Goal: Task Accomplishment & Management: Complete application form

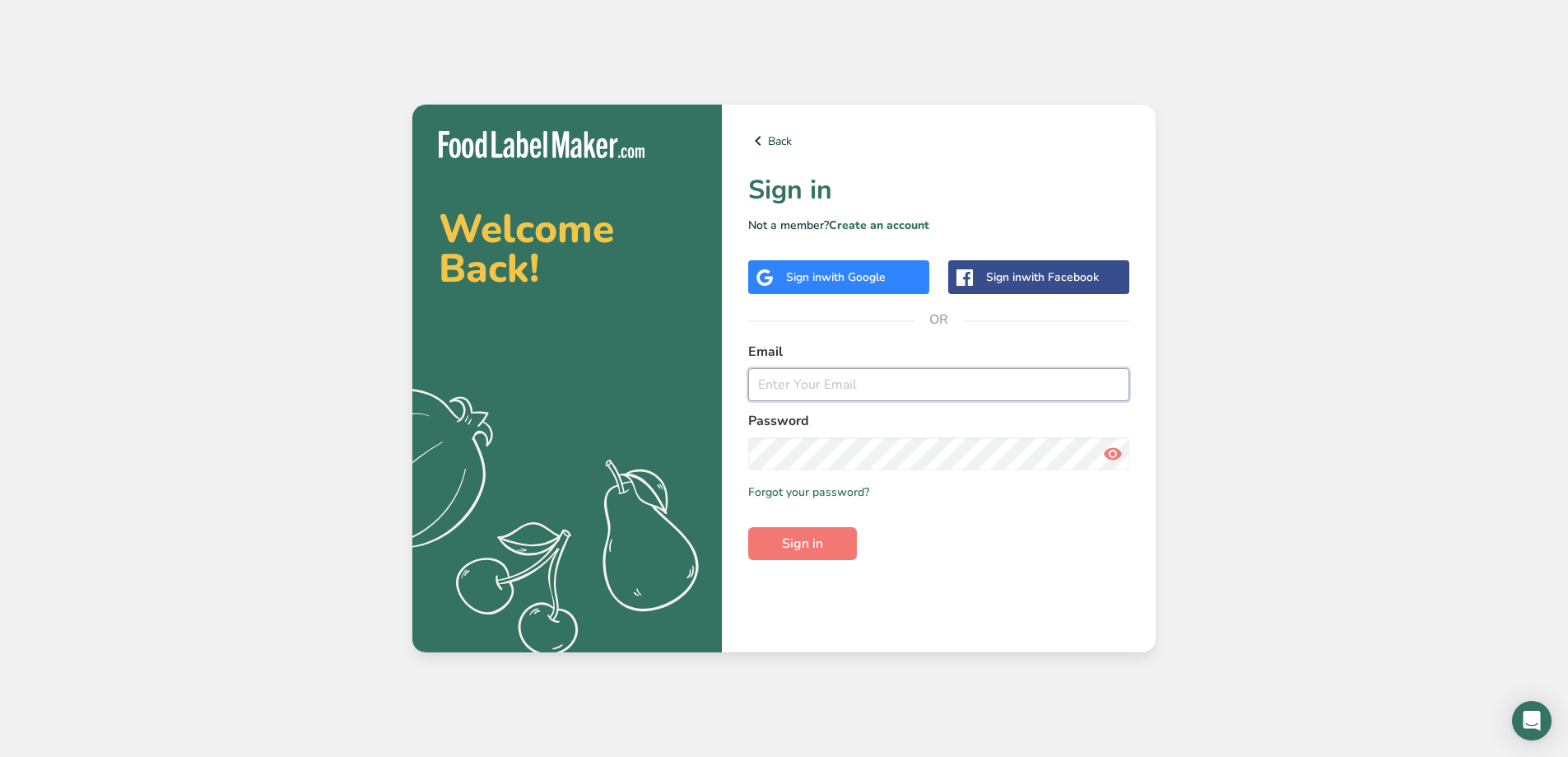
click at [774, 384] on input "email" at bounding box center [939, 384] width 381 height 33
type input "[EMAIL_ADDRESS][PERSON_NAME][DOMAIN_NAME]"
click at [748, 527] on button "Sign in" at bounding box center [802, 543] width 108 height 33
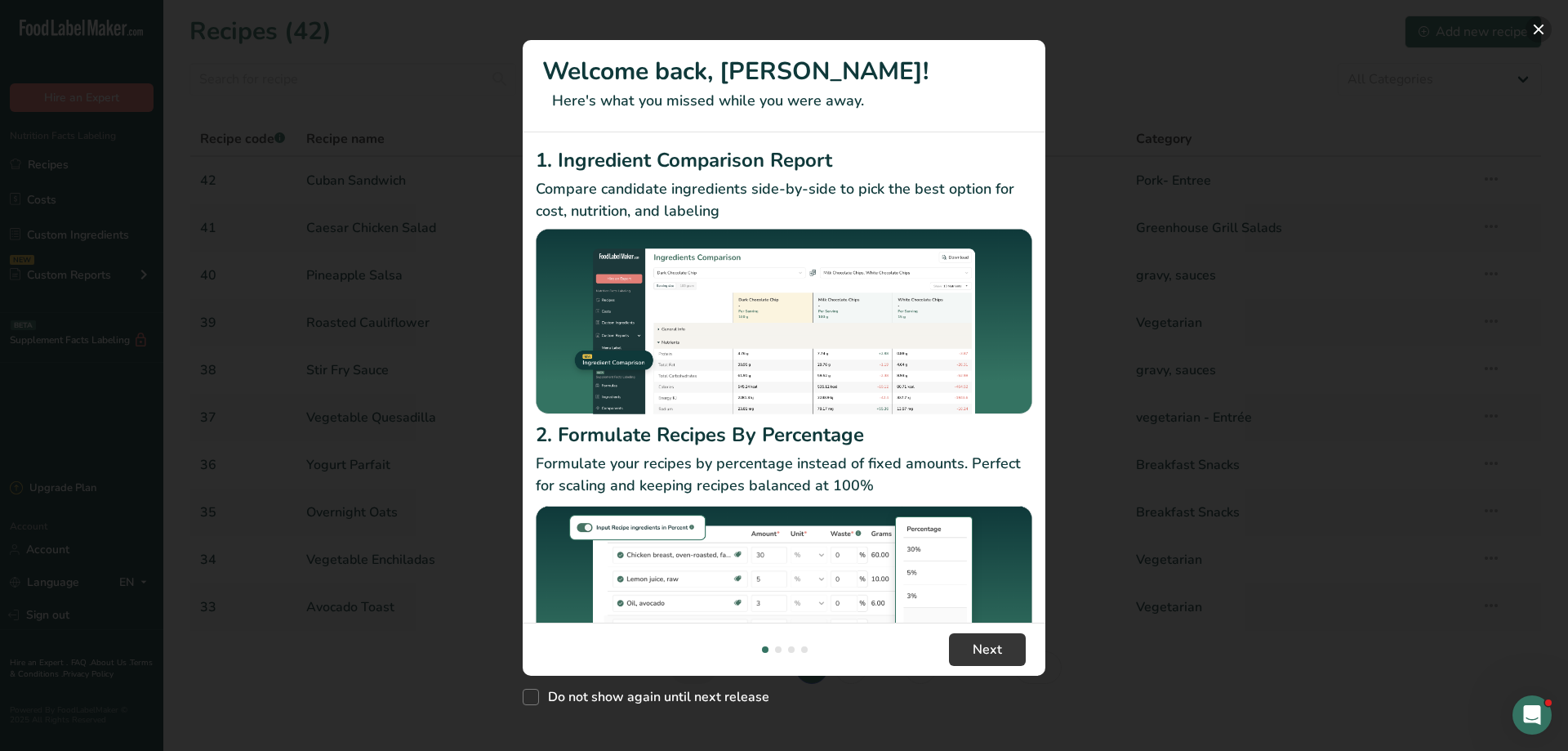
click at [1537, 30] on button "New Features" at bounding box center [1538, 29] width 26 height 26
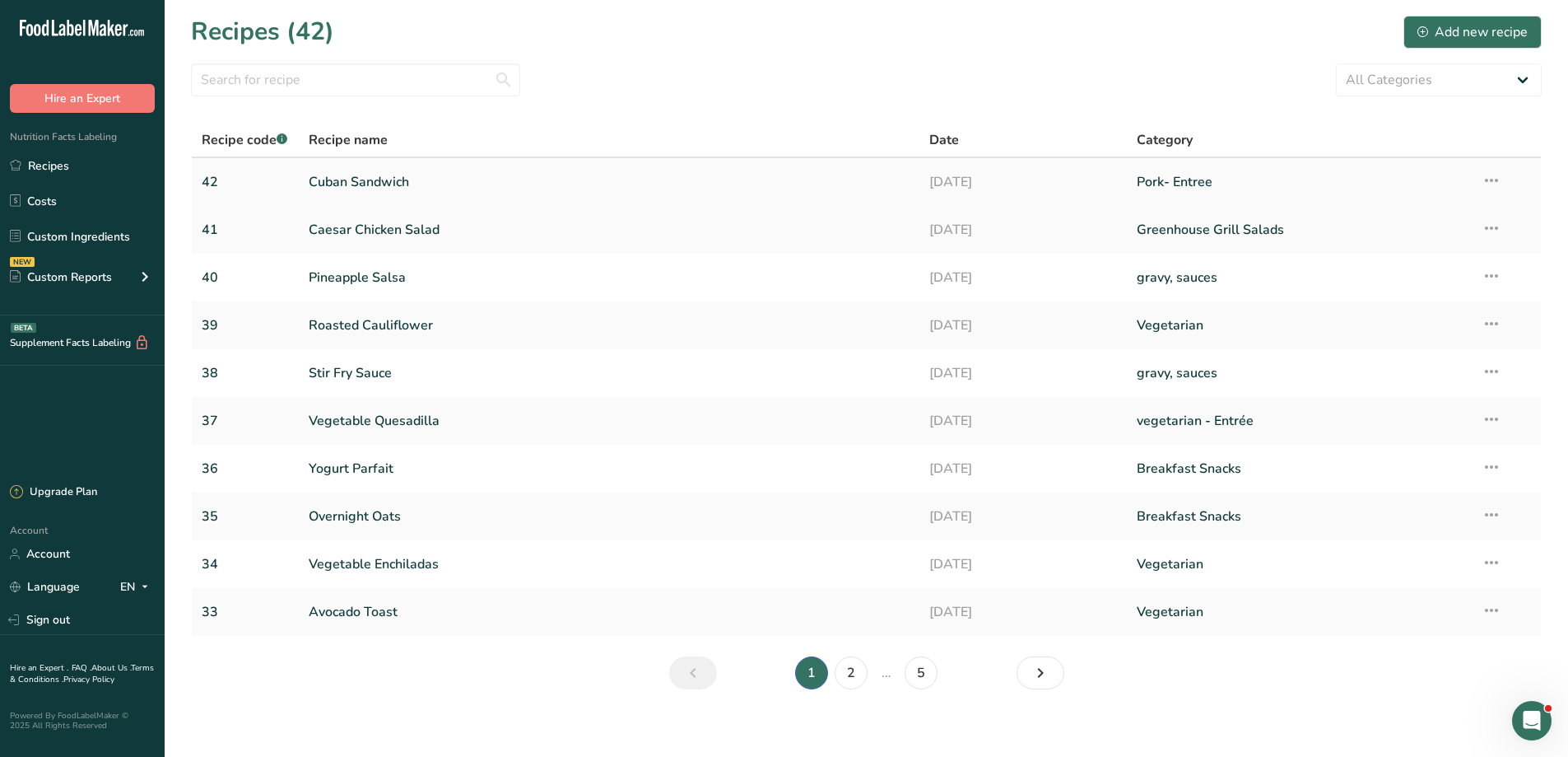
click at [1497, 179] on icon at bounding box center [1492, 180] width 20 height 29
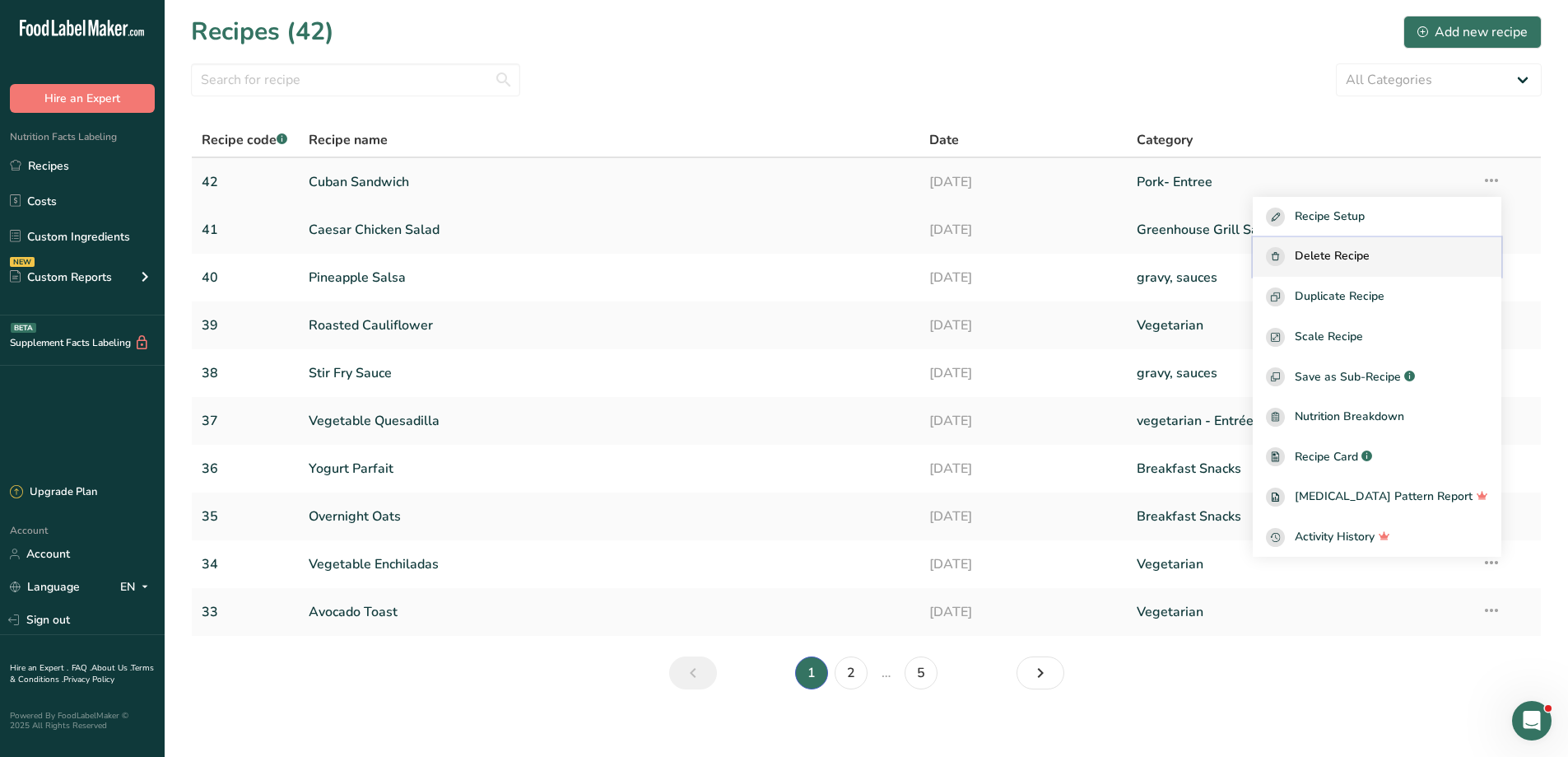
click at [1370, 253] on span "Delete Recipe" at bounding box center [1332, 256] width 75 height 19
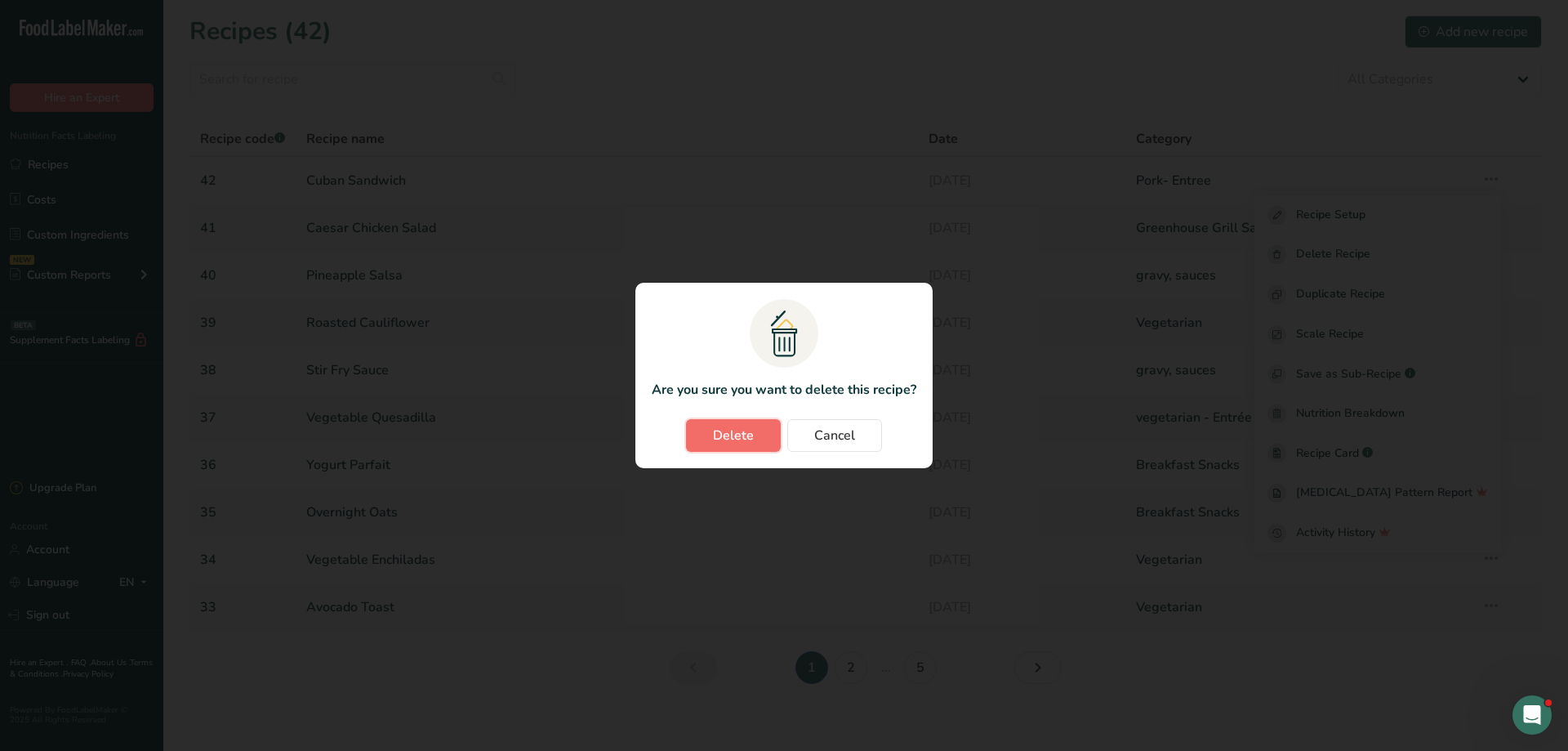
click at [736, 431] on span "Delete" at bounding box center [733, 435] width 41 height 20
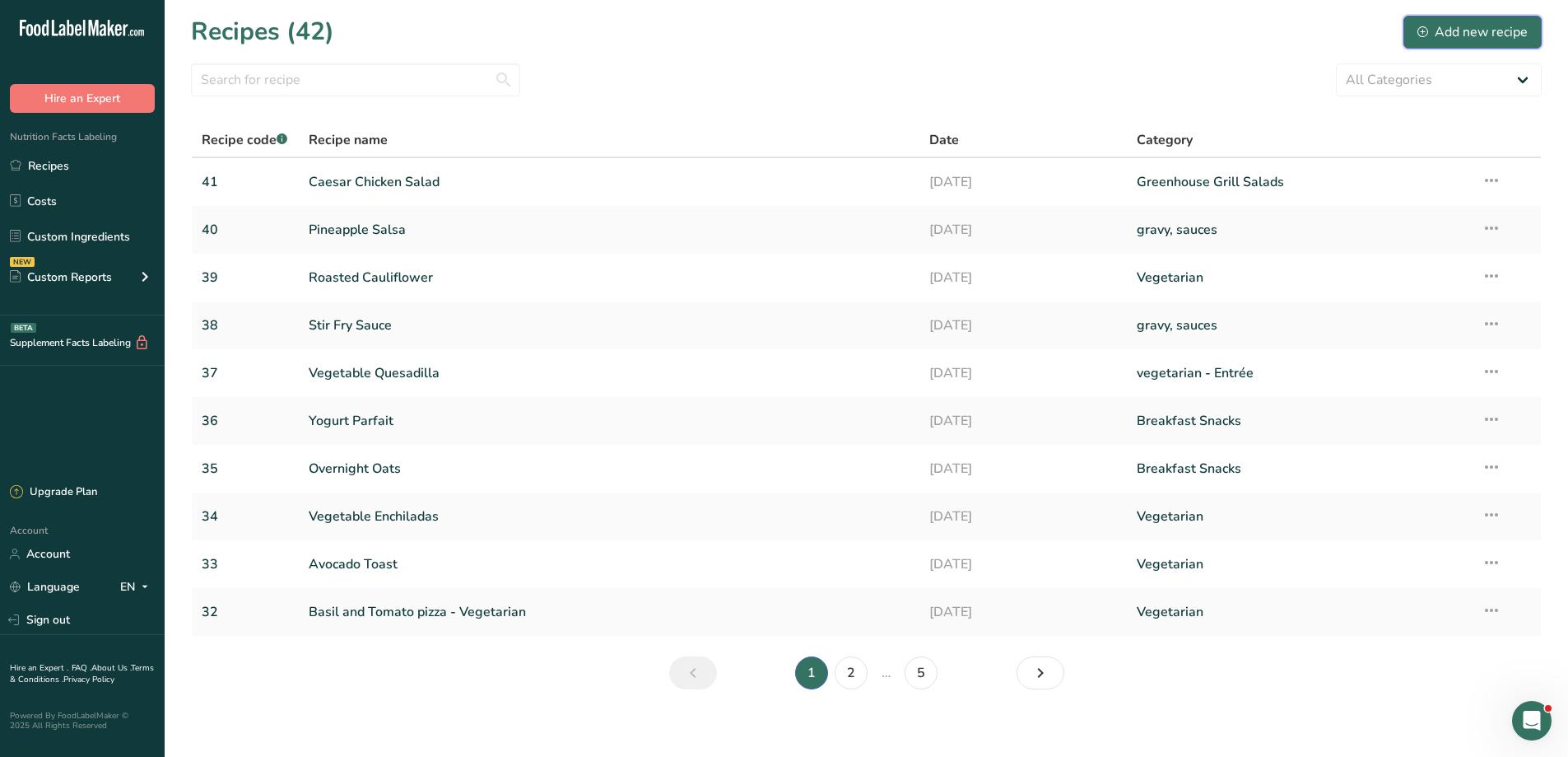
click at [1411, 34] on button "Add new recipe" at bounding box center [1473, 32] width 138 height 33
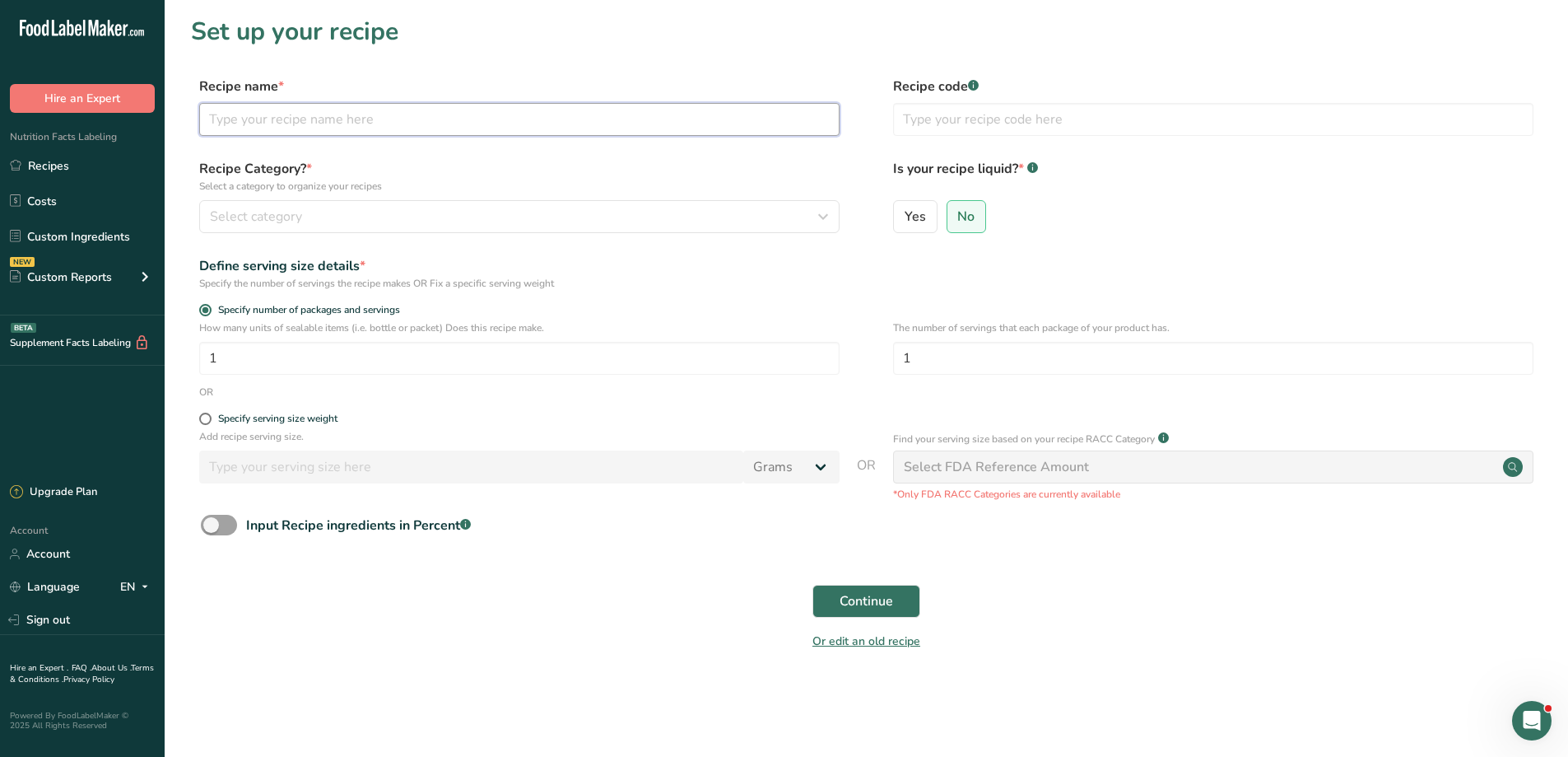
click at [306, 124] on input "text" at bounding box center [519, 119] width 640 height 33
type input "Cheddar Smashed Potatoes"
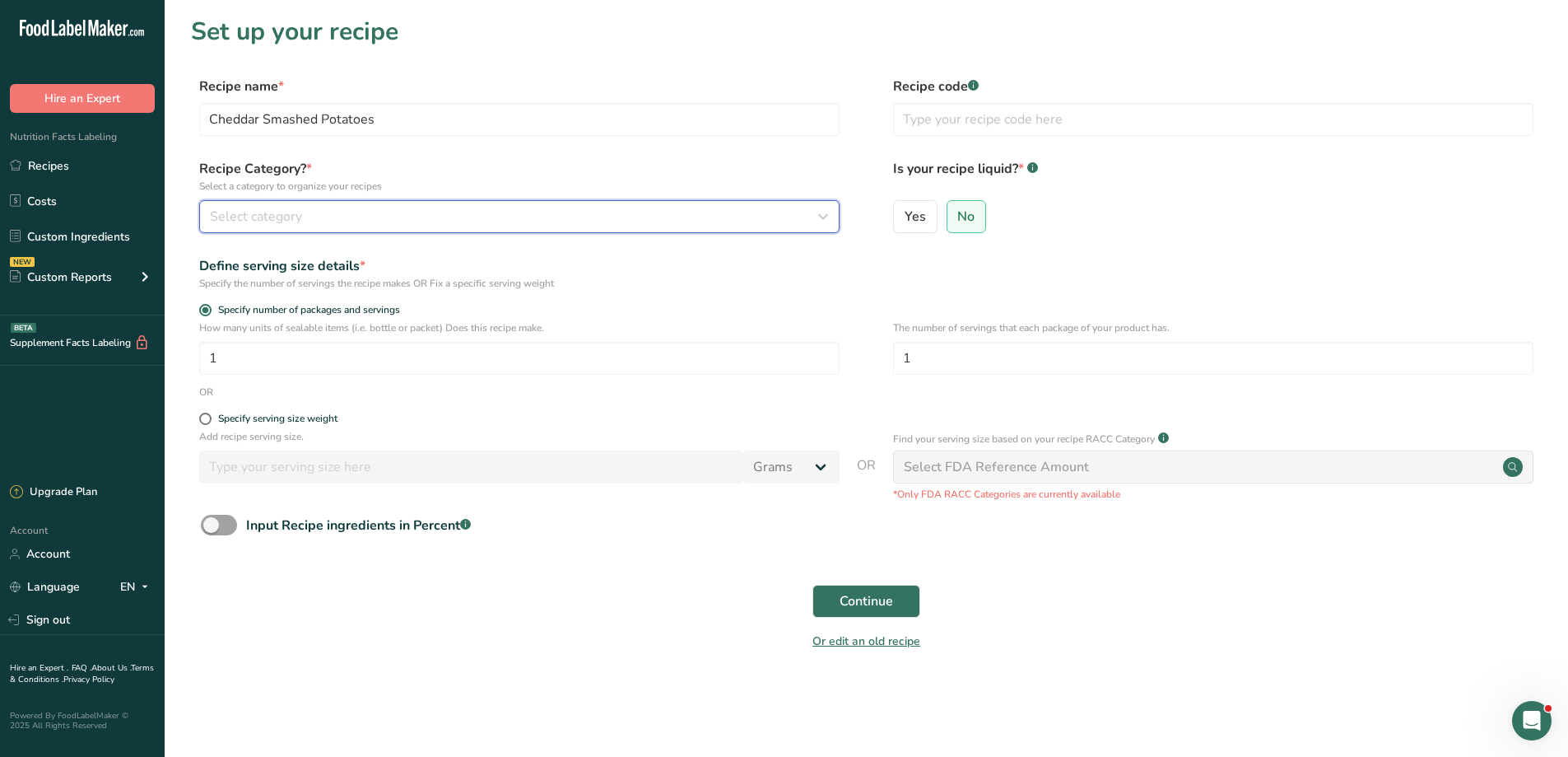
click at [394, 225] on div "Select category" at bounding box center [514, 217] width 609 height 20
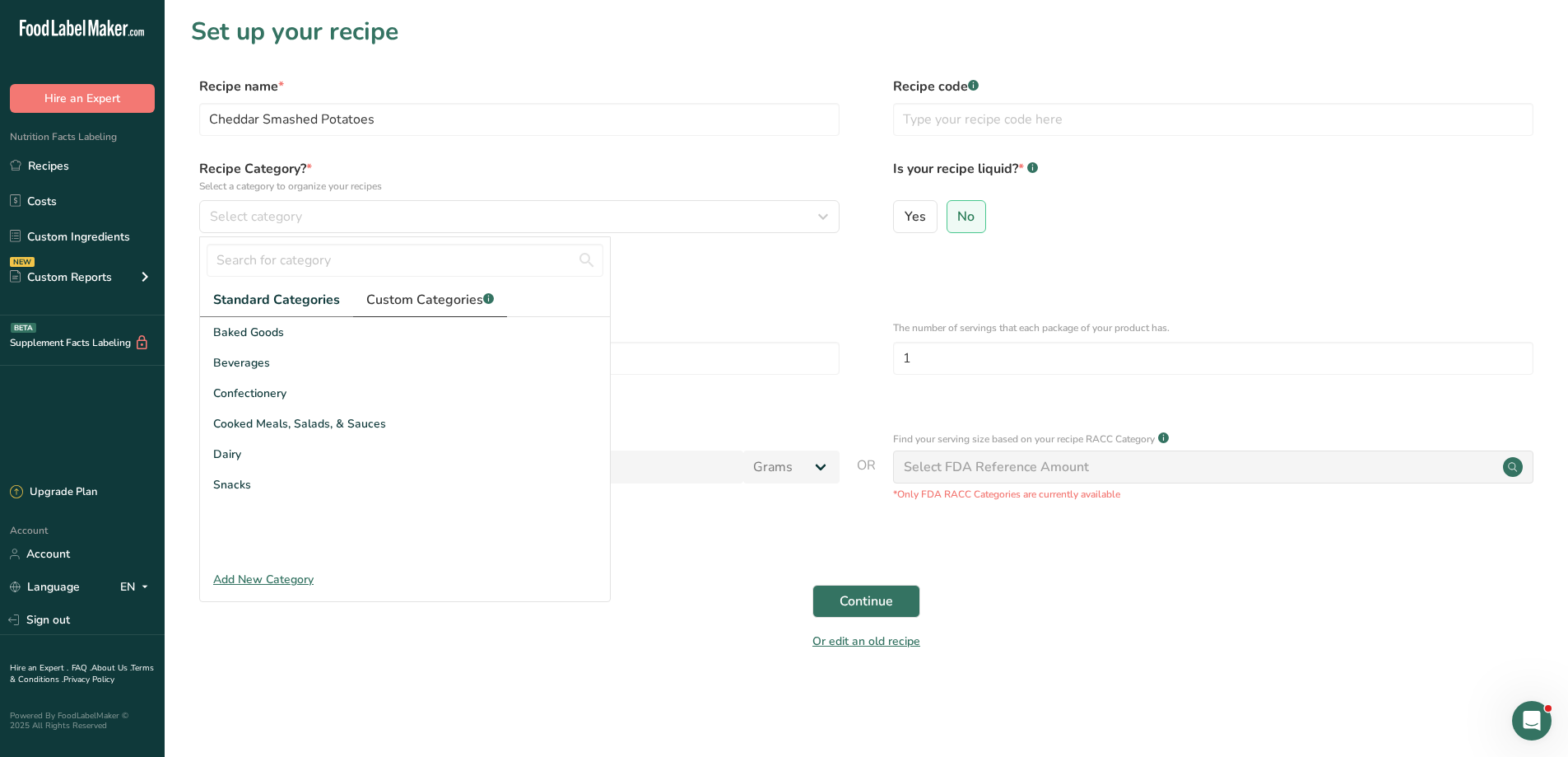
click at [393, 297] on span "Custom Categories .a-a{fill:#347362;}.b-a{fill:#fff;}" at bounding box center [430, 299] width 128 height 20
click at [247, 574] on div "Add New Category" at bounding box center [405, 579] width 410 height 17
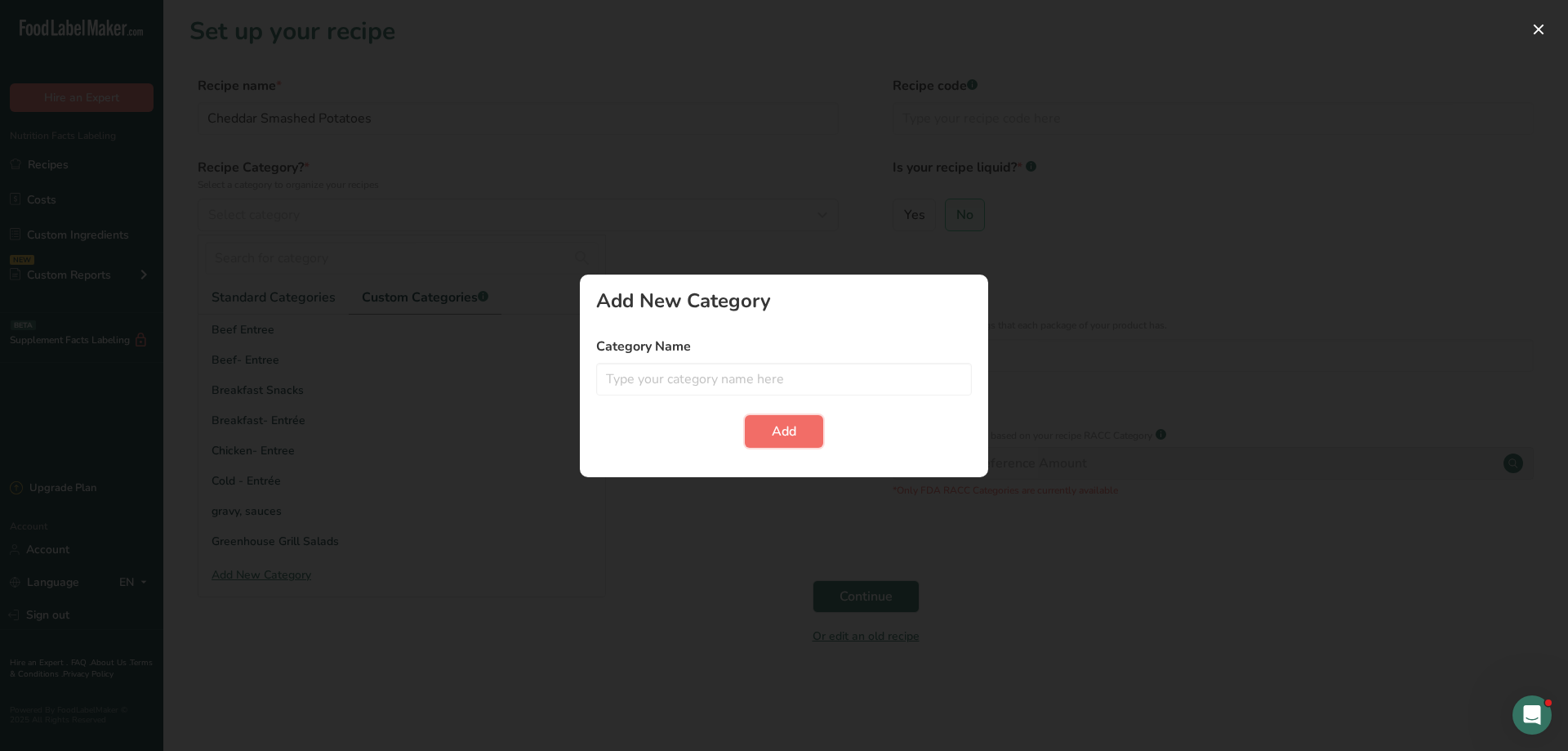
click at [775, 432] on span "Add" at bounding box center [783, 430] width 25 height 20
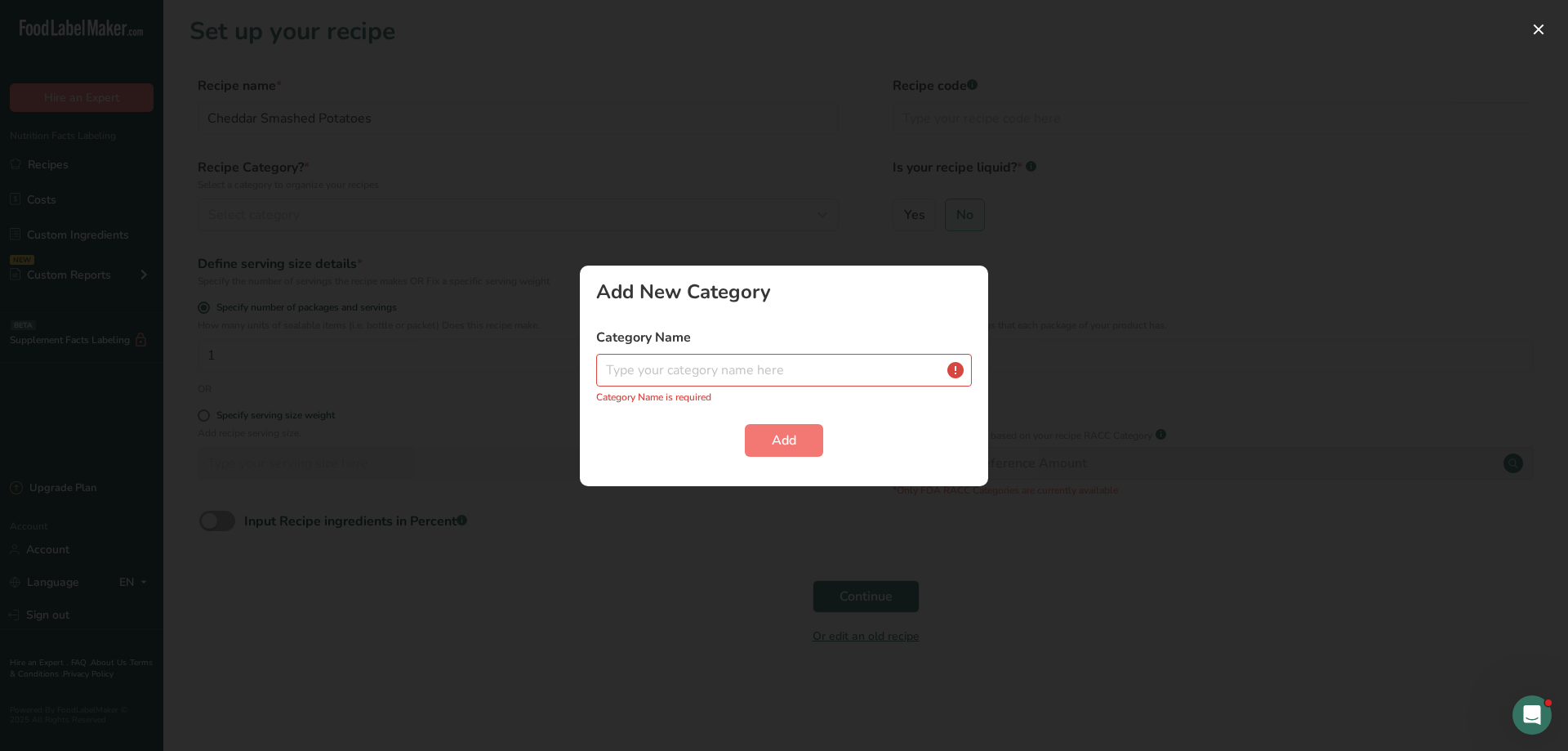
click at [859, 293] on div "Add New Category" at bounding box center [783, 292] width 376 height 20
click at [1545, 27] on button "button" at bounding box center [1538, 29] width 26 height 26
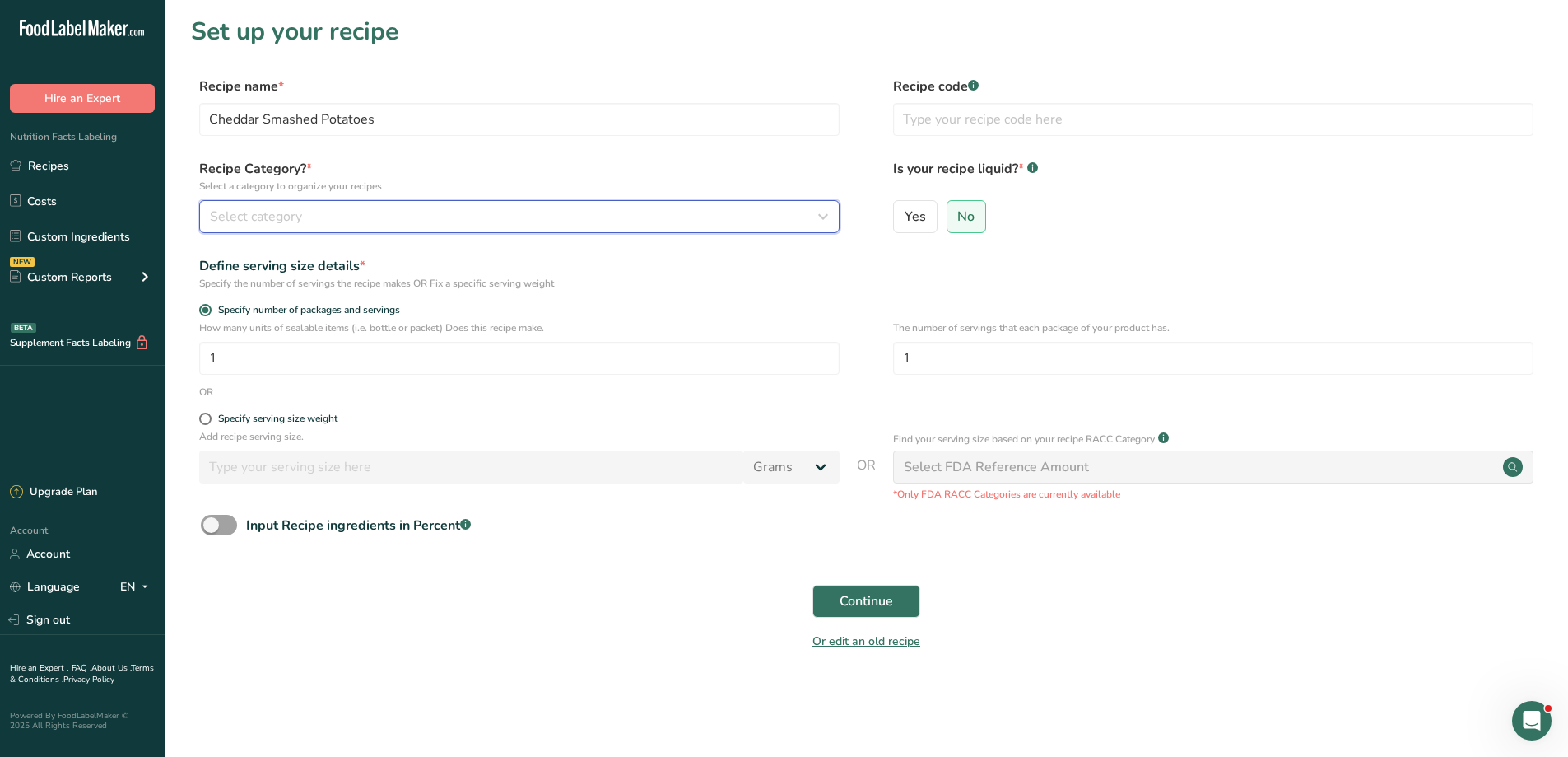
click at [486, 213] on div "Select category" at bounding box center [514, 217] width 609 height 20
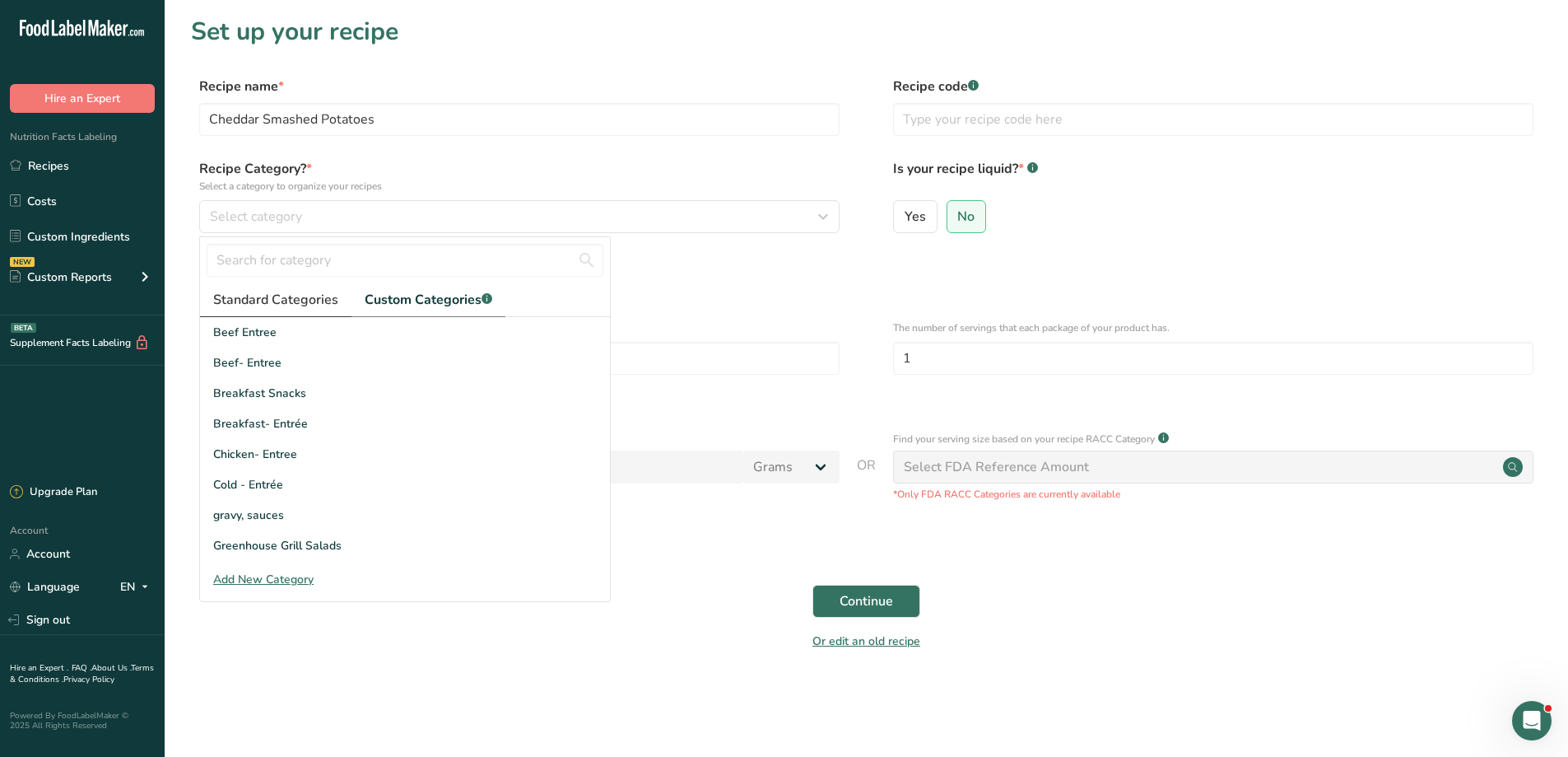
click at [303, 298] on span "Standard Categories" at bounding box center [276, 299] width 125 height 20
click at [394, 292] on span "Custom Categories .a-a{fill:#347362;}.b-a{fill:#fff;}" at bounding box center [430, 299] width 128 height 20
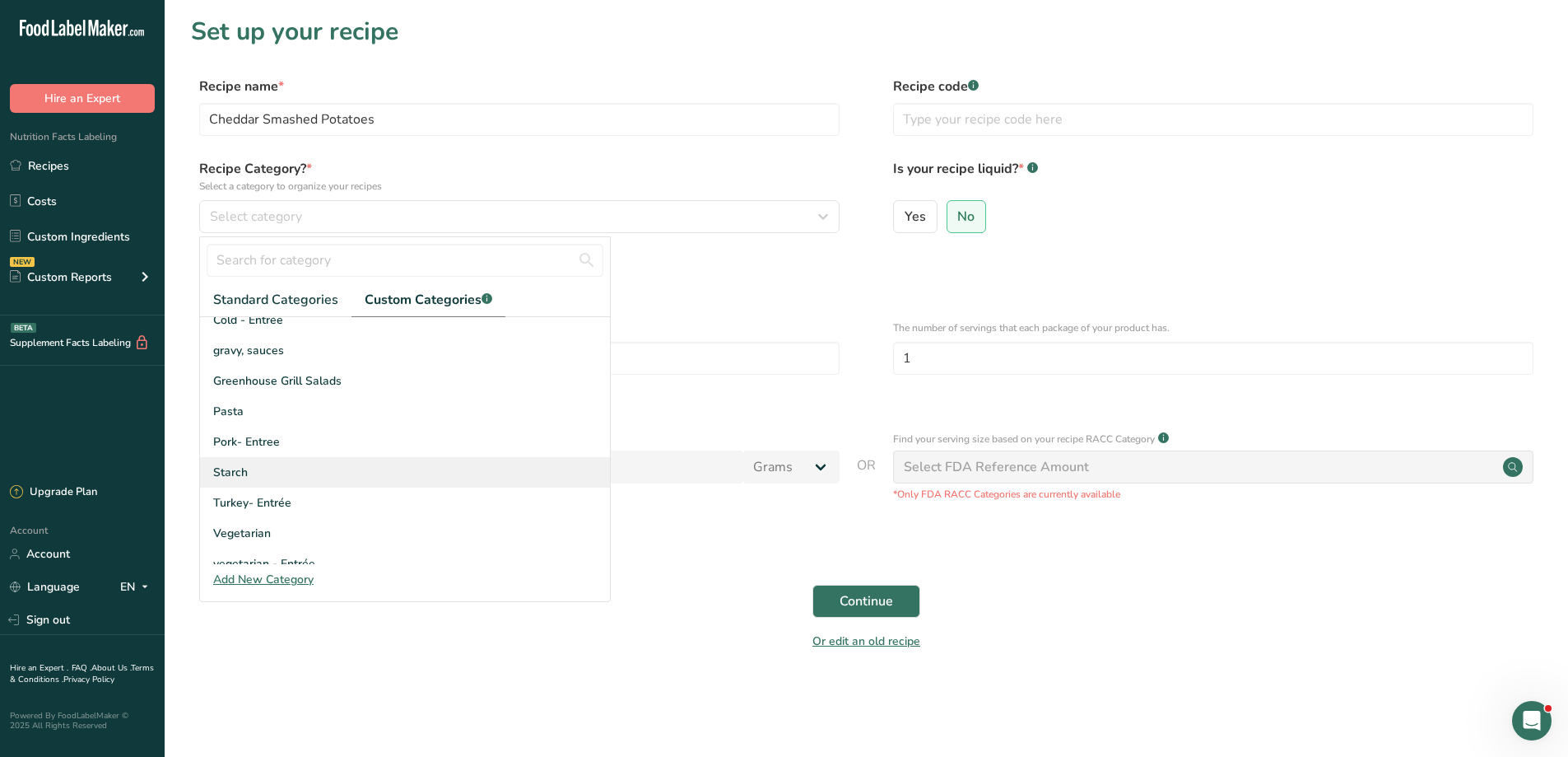
click at [222, 470] on span "Starch" at bounding box center [230, 472] width 34 height 17
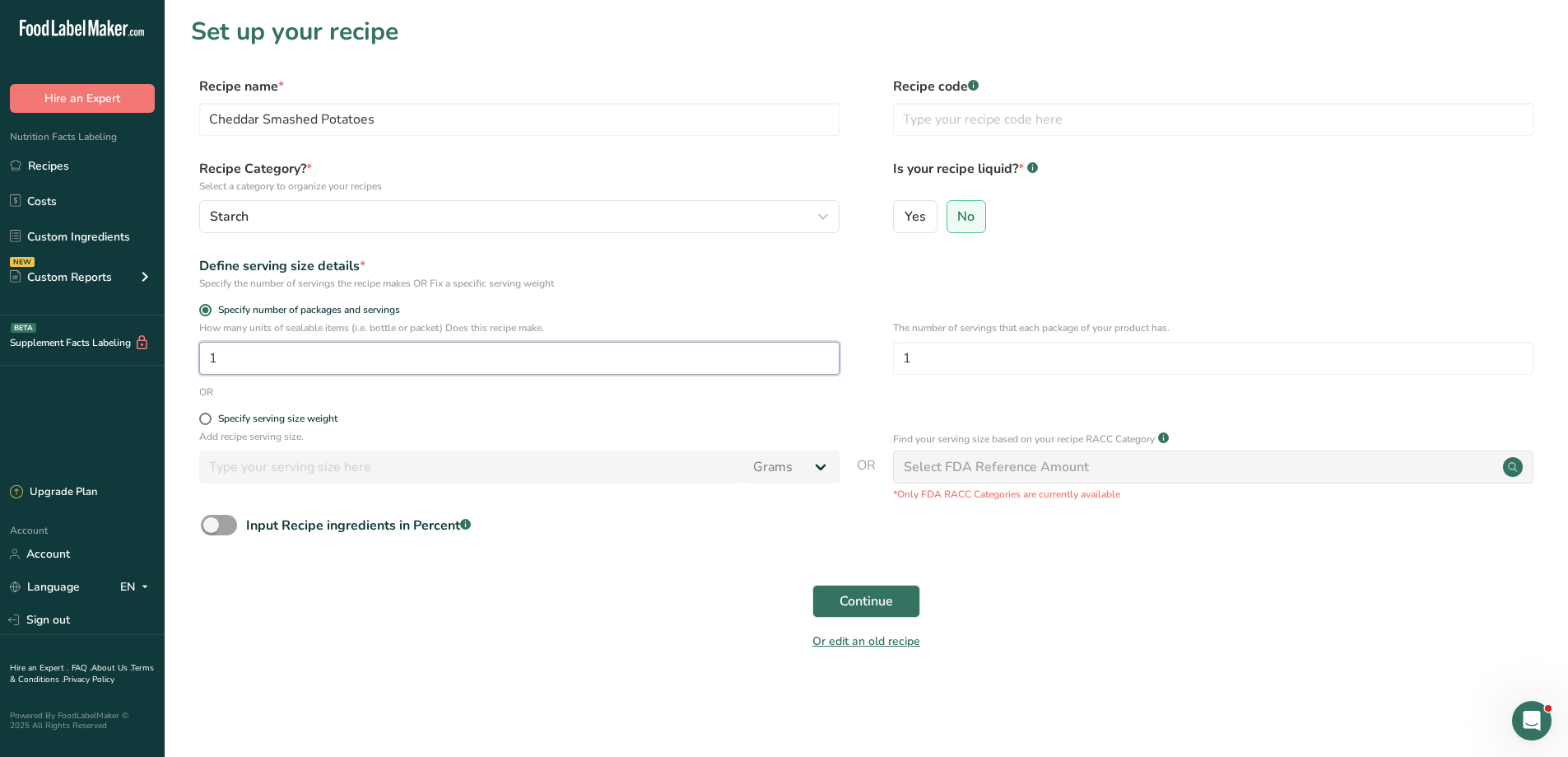
click at [513, 356] on input "1" at bounding box center [519, 358] width 640 height 33
type input "50"
click at [1028, 351] on input "1" at bounding box center [1213, 358] width 640 height 33
click at [977, 118] on input "text" at bounding box center [1213, 119] width 640 height 33
type input "42"
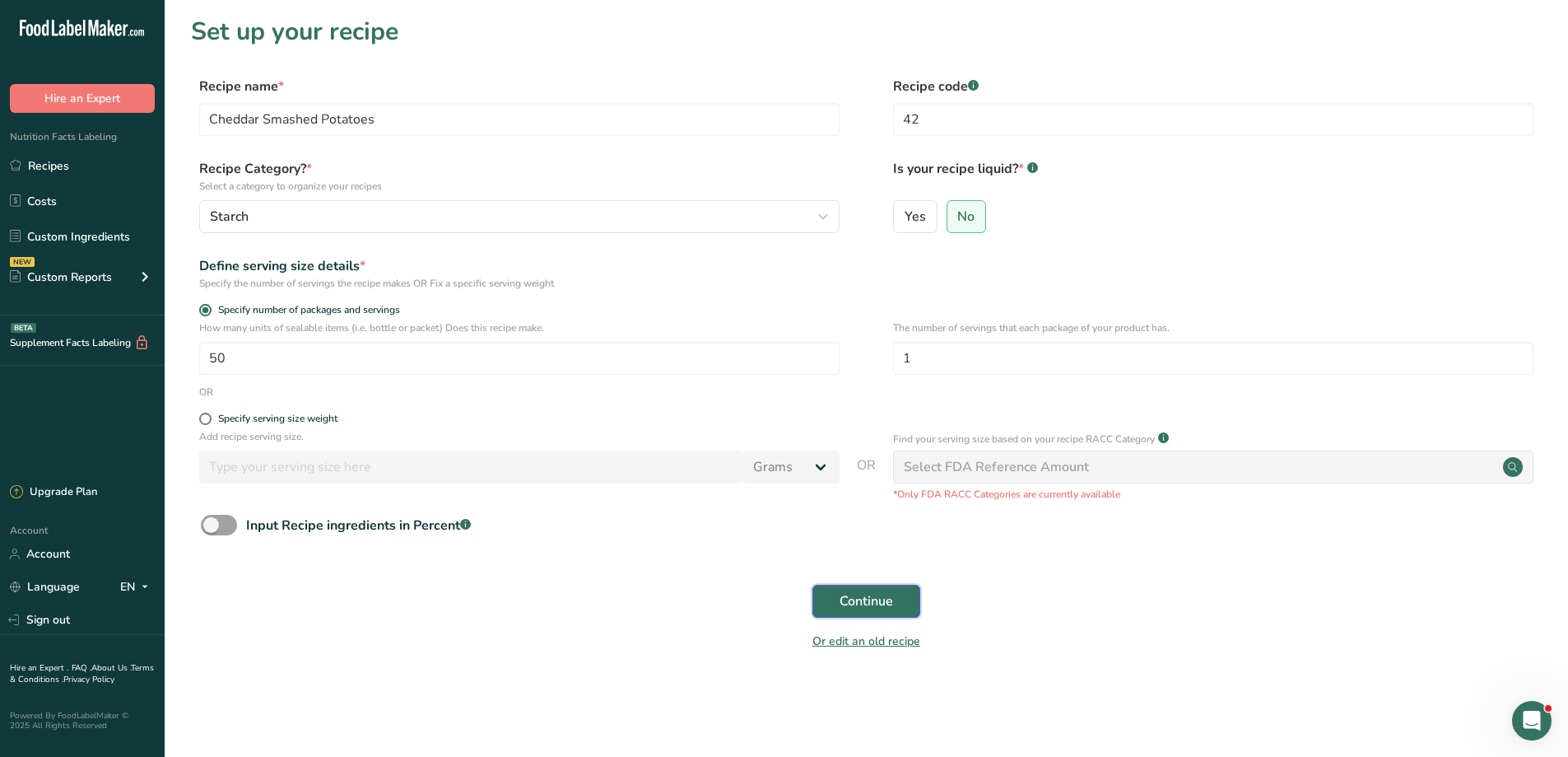
click at [849, 606] on span "Continue" at bounding box center [866, 601] width 53 height 20
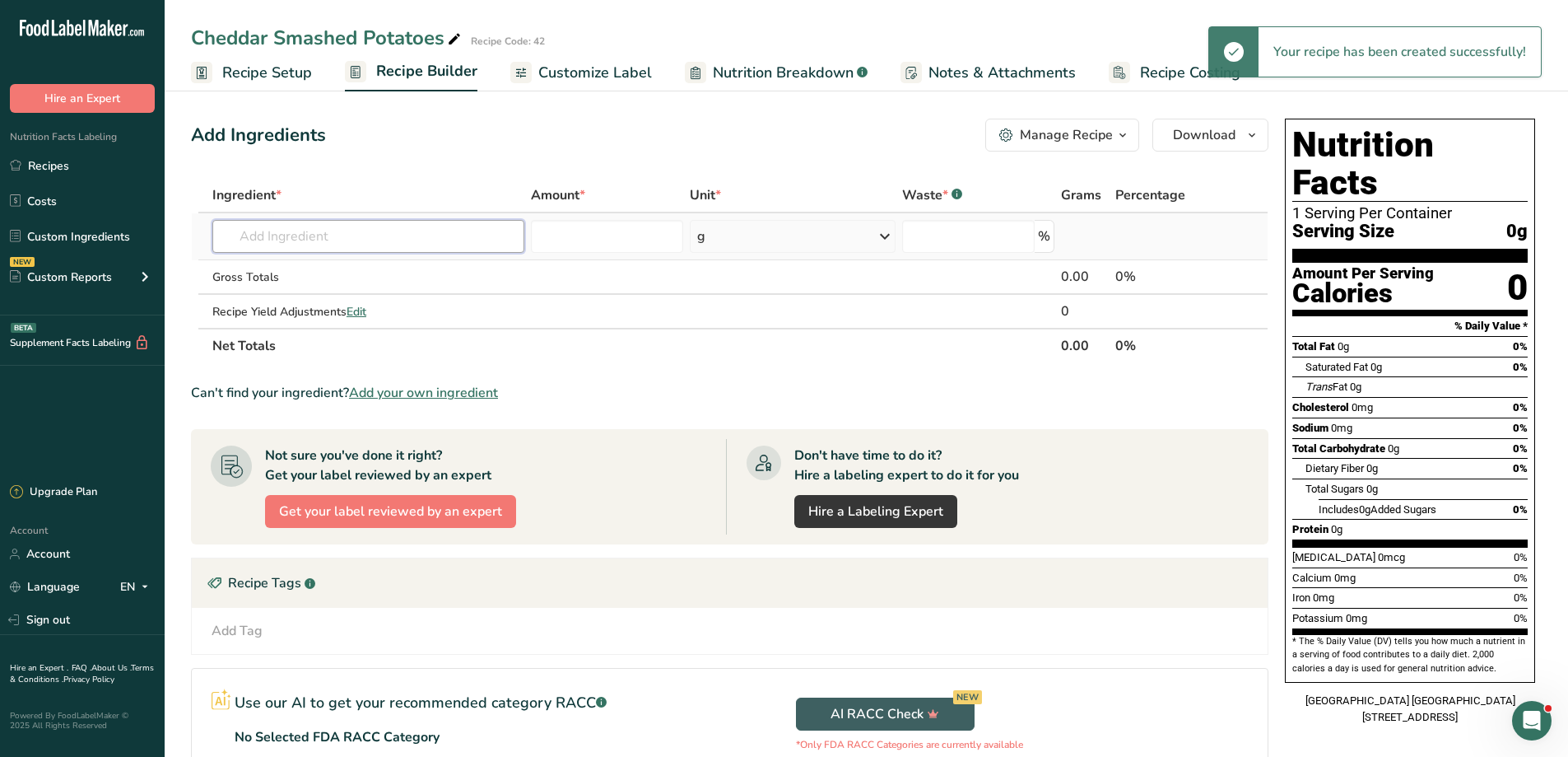
click at [502, 241] on input "text" at bounding box center [368, 236] width 312 height 33
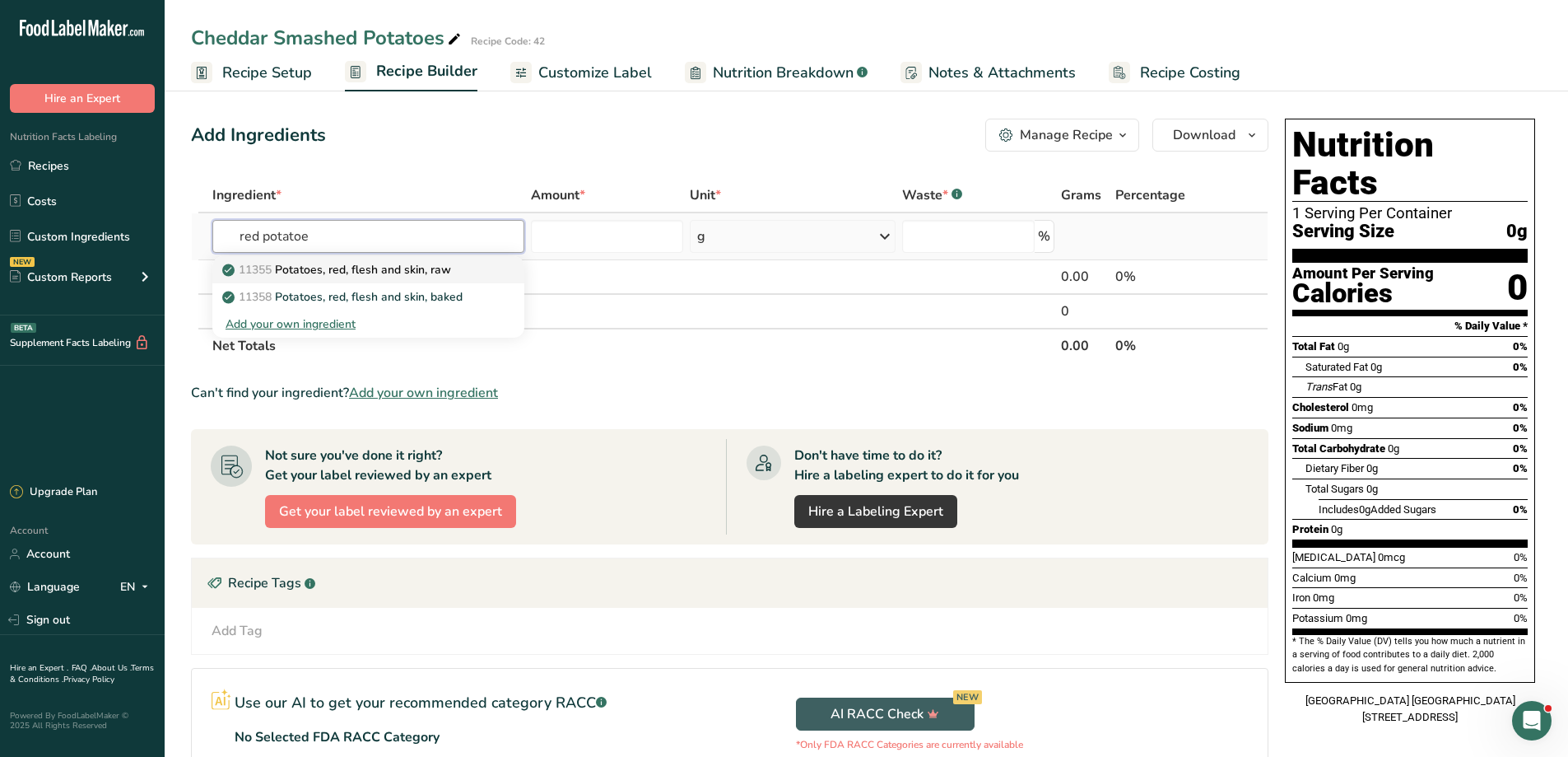
type input "red potatoe"
click at [444, 266] on p "11355 Potatoes, red, flesh and skin, raw" at bounding box center [339, 270] width 226 height 17
type input "Potatoes, red, flesh and skin, raw"
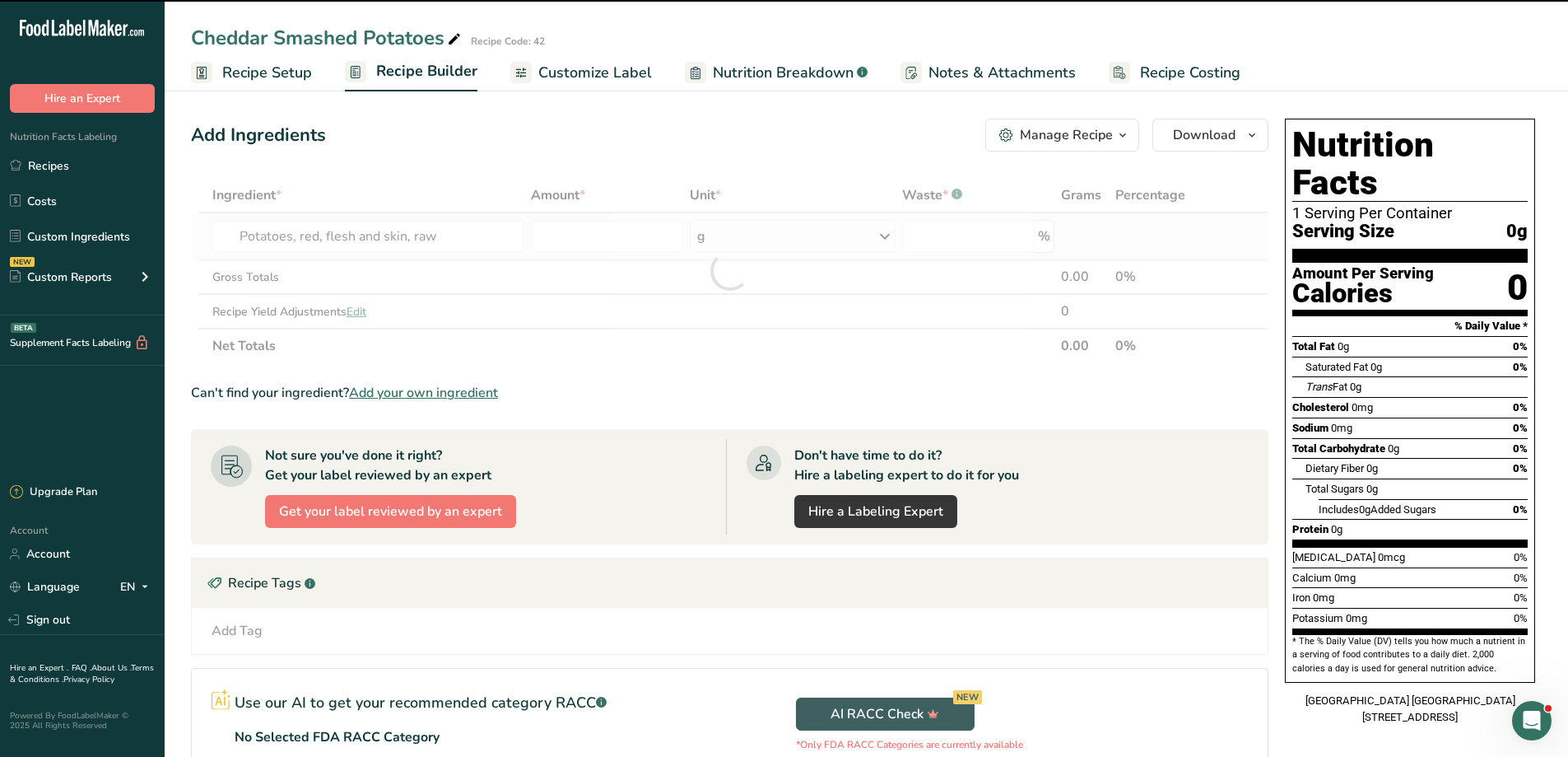
type input "0"
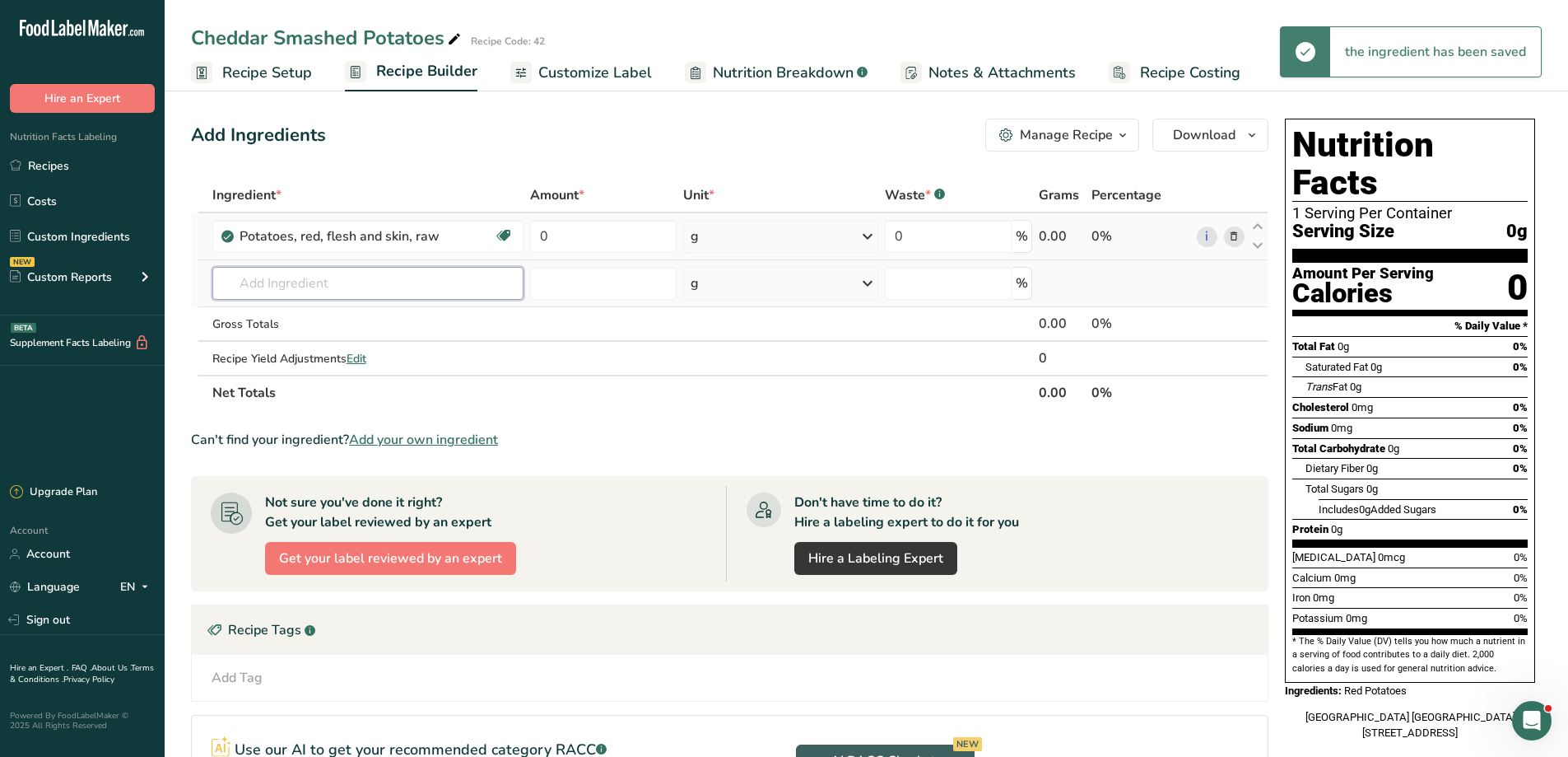
click at [225, 277] on input "text" at bounding box center [368, 283] width 311 height 33
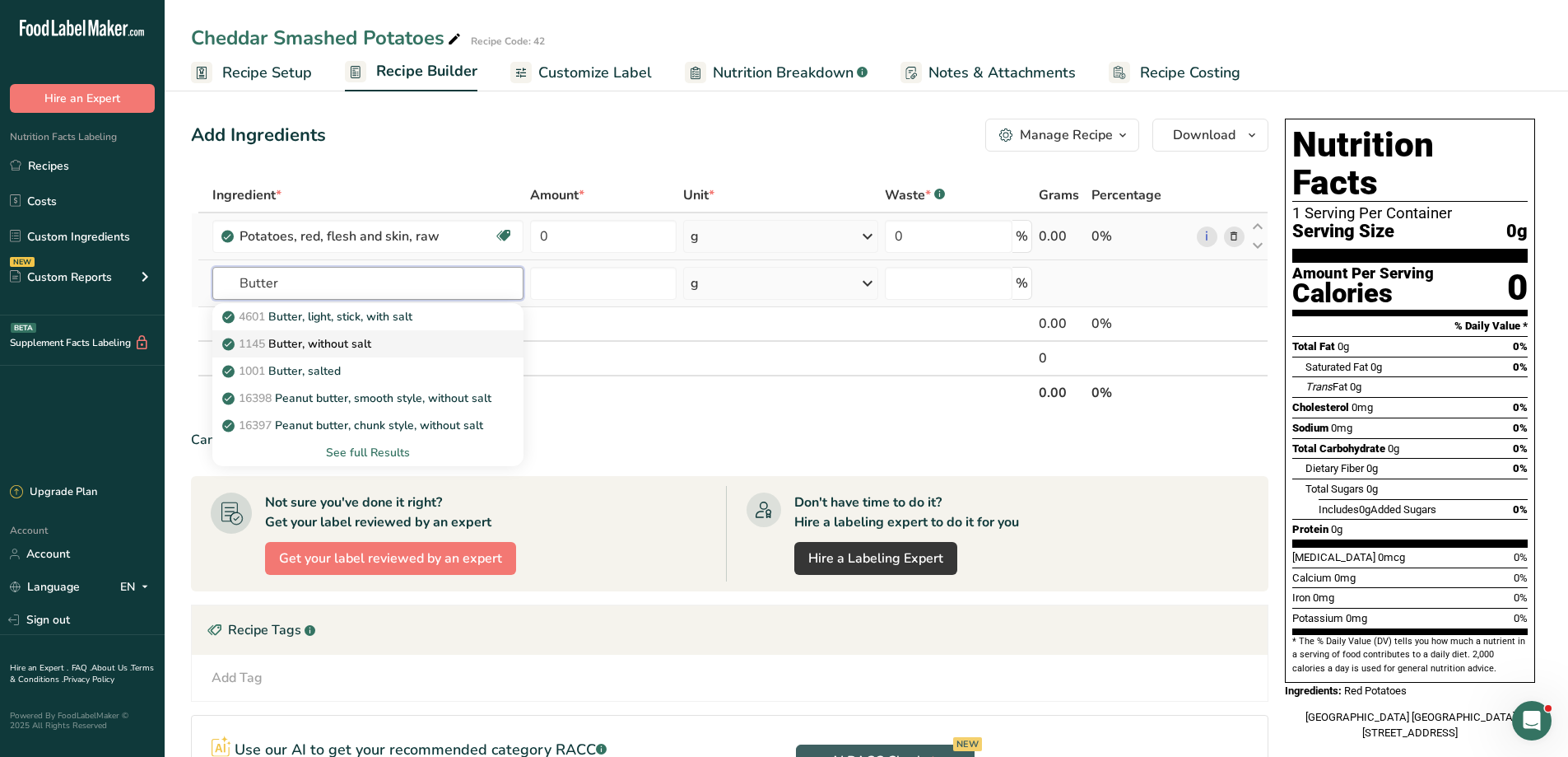
type input "Butter"
click at [322, 339] on p "1145 Butter, without salt" at bounding box center [299, 344] width 146 height 17
type input "Butter, without salt"
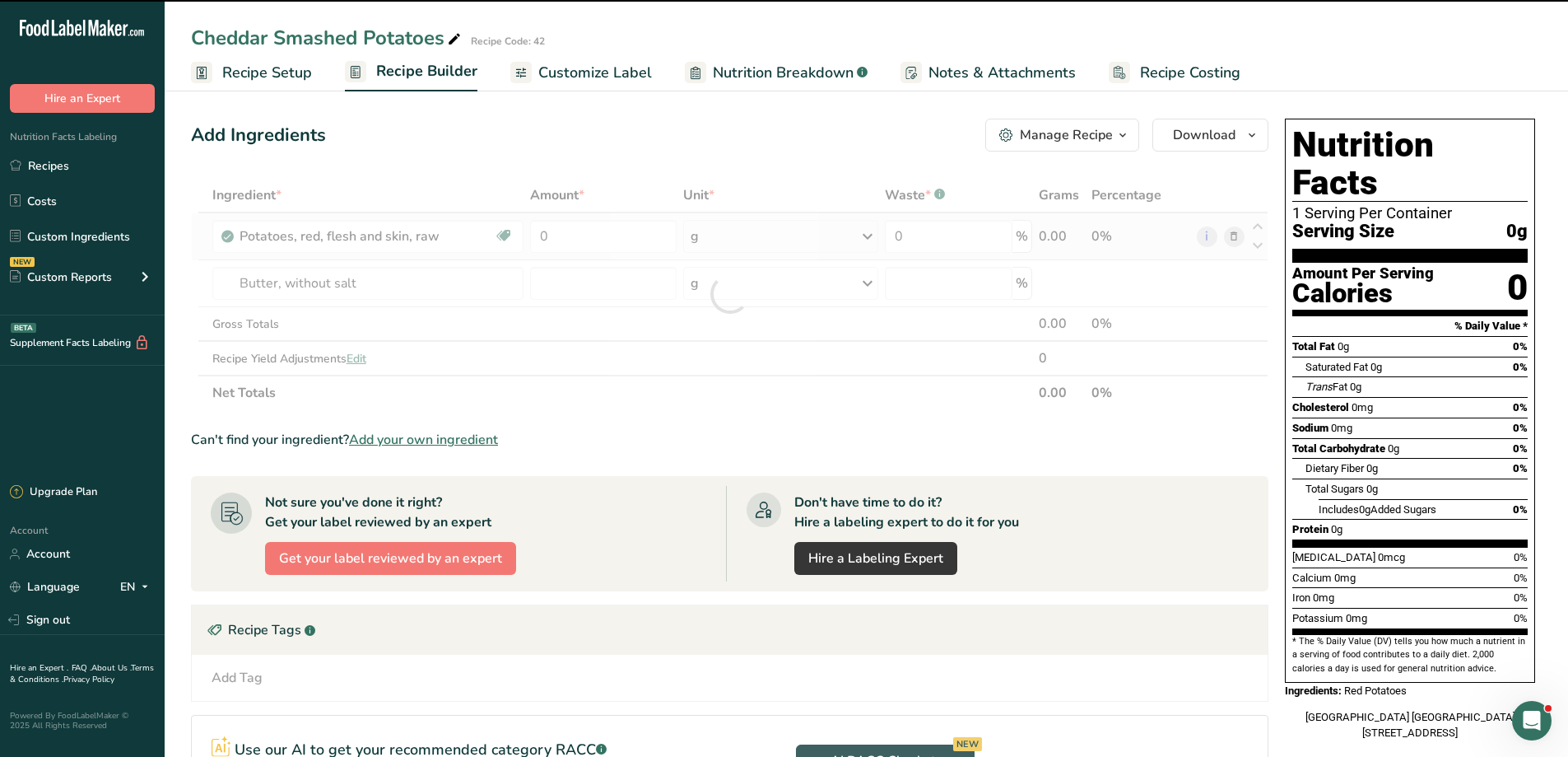
type input "0"
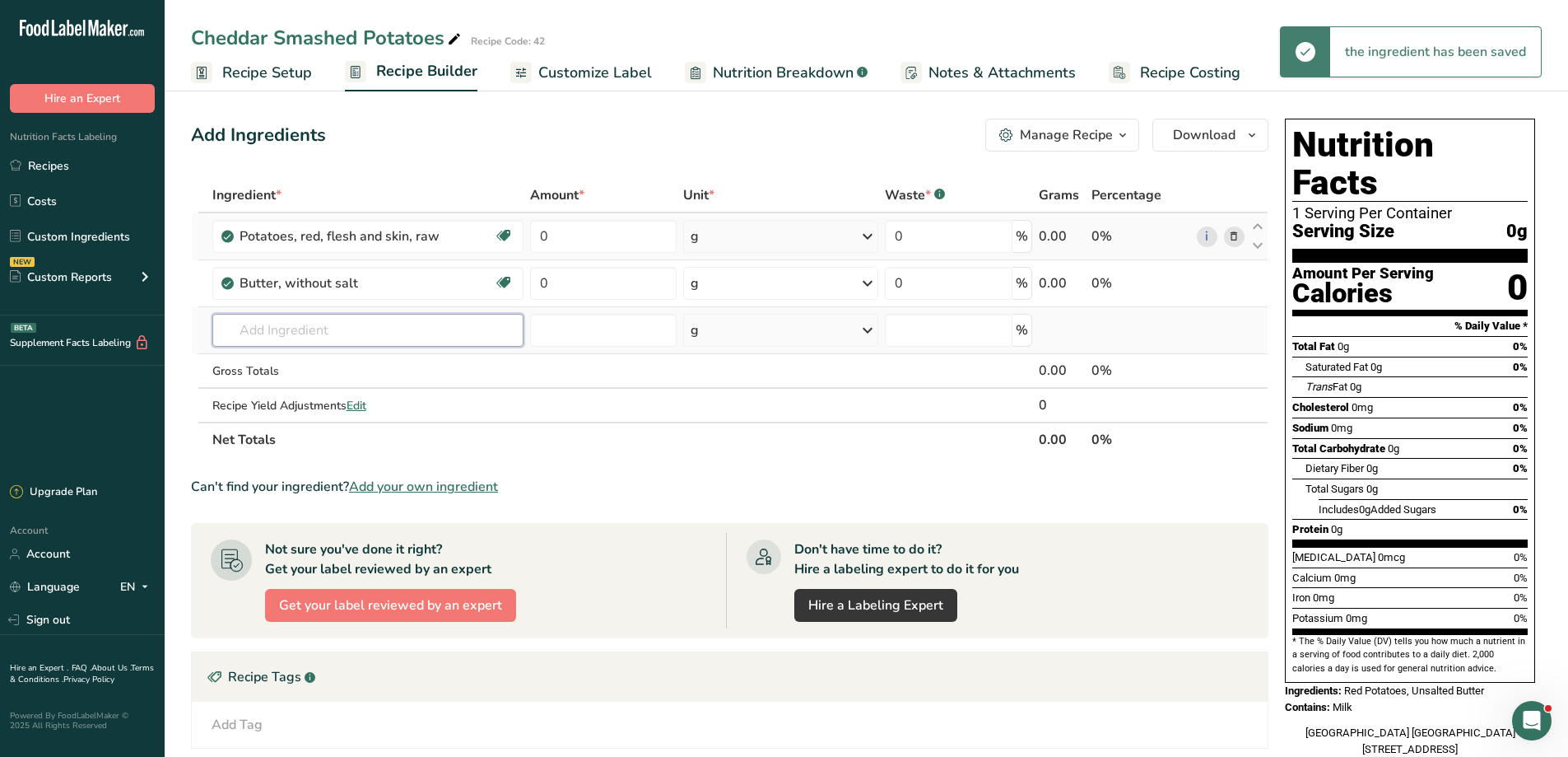
click at [293, 328] on input "text" at bounding box center [368, 330] width 311 height 33
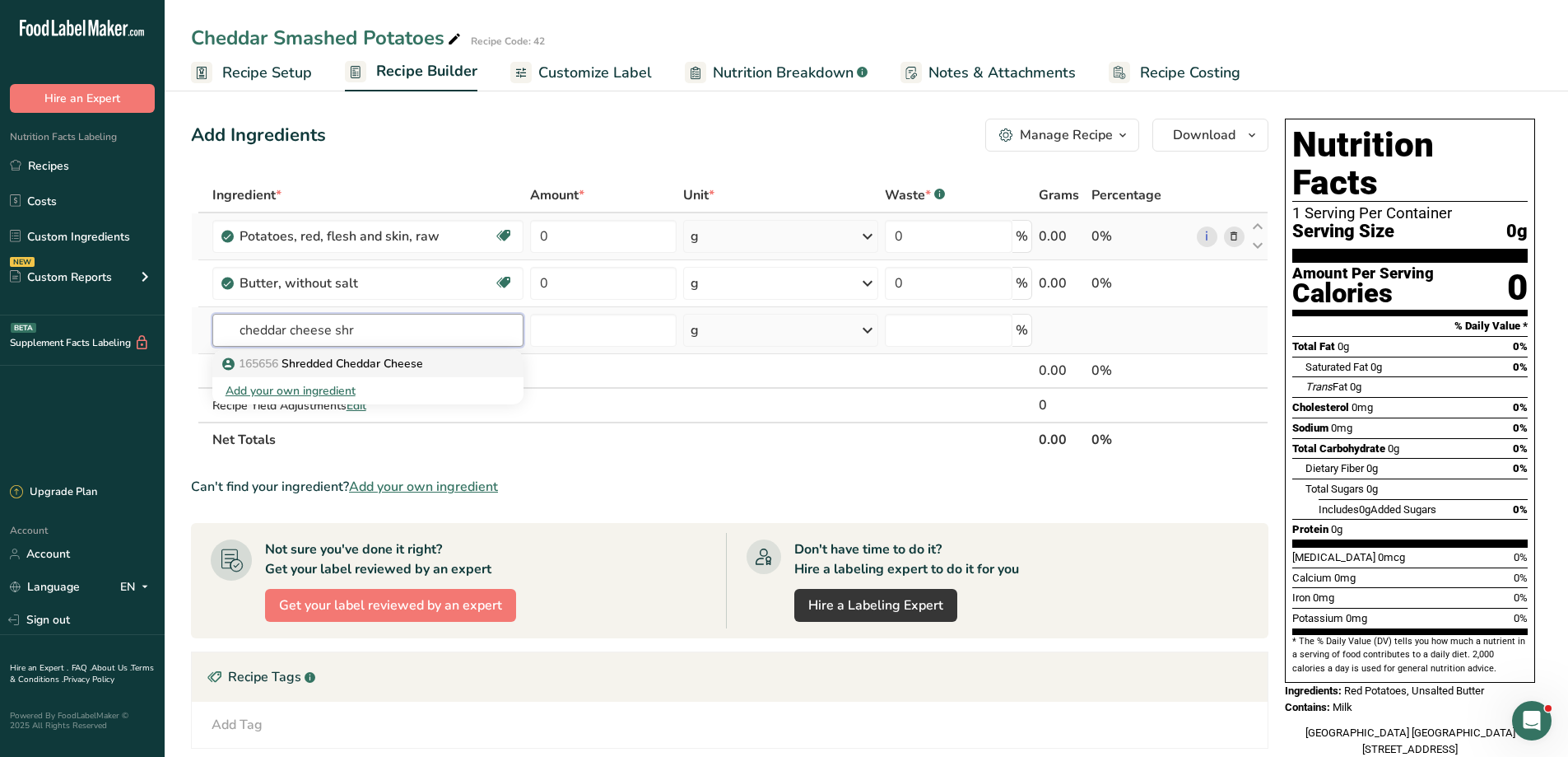
type input "cheddar cheese shr"
click at [388, 365] on p "165656 Shredded Cheddar Cheese" at bounding box center [325, 363] width 198 height 17
type input "Shredded Cheddar Cheese"
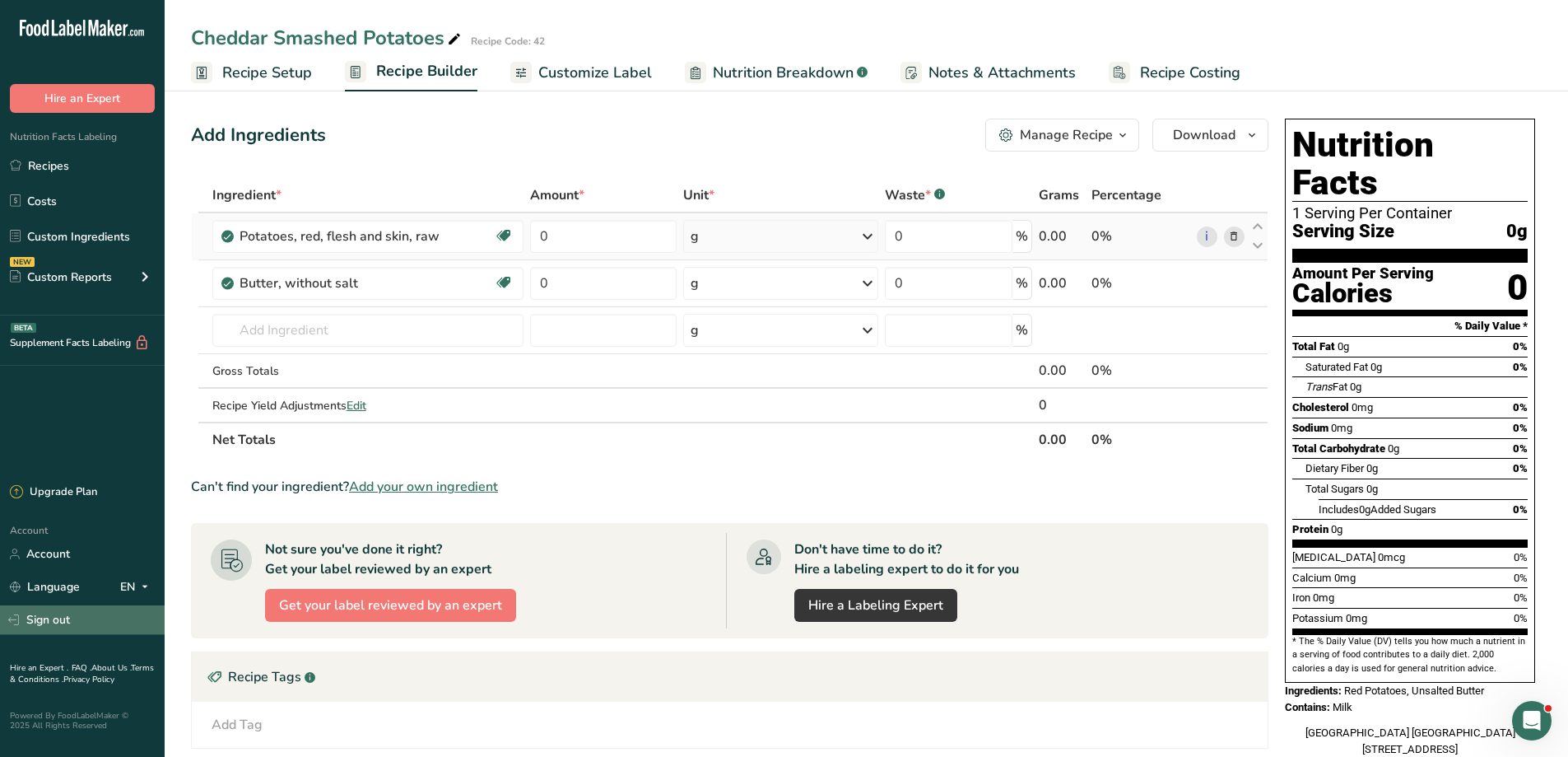
click at [50, 619] on link "Sign out" at bounding box center [82, 620] width 165 height 29
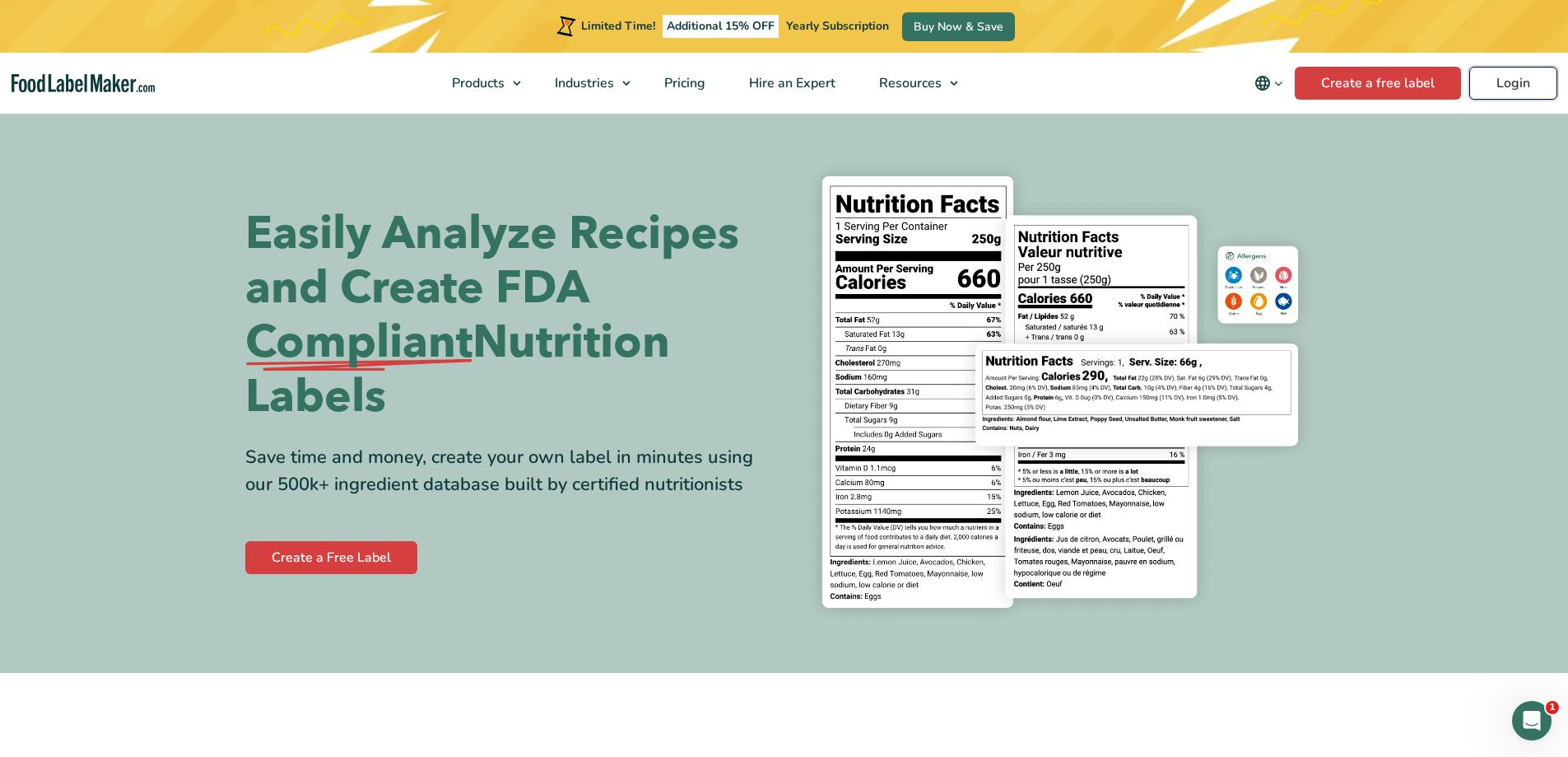
click at [1487, 84] on link "Login" at bounding box center [1513, 83] width 88 height 33
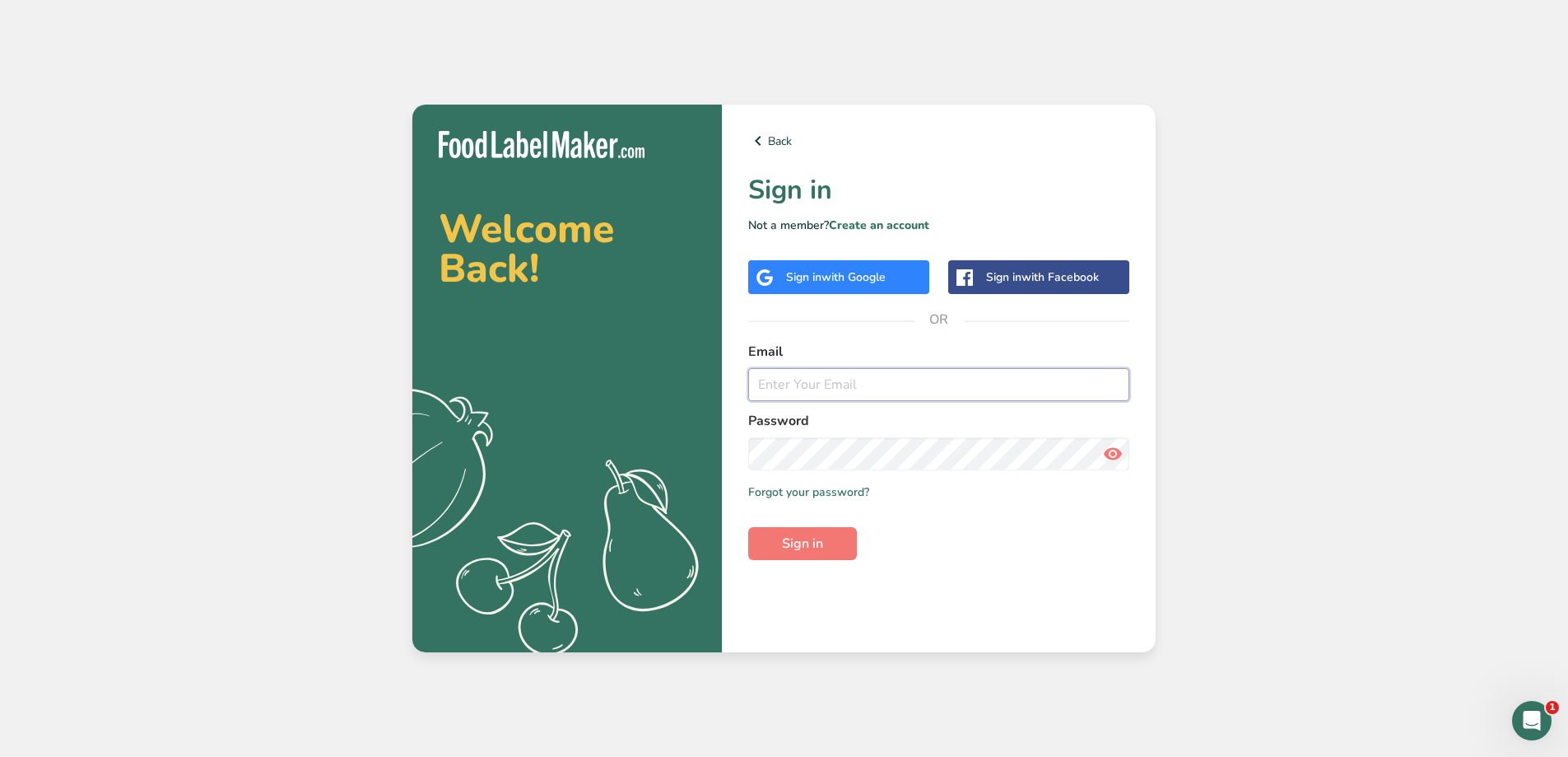
click at [1058, 390] on input "email" at bounding box center [939, 384] width 381 height 33
type input "jhael.carrillo@stonybrookmedicine.edu"
click at [1026, 419] on label "Password" at bounding box center [939, 420] width 381 height 20
click at [748, 527] on button "Sign in" at bounding box center [802, 543] width 108 height 33
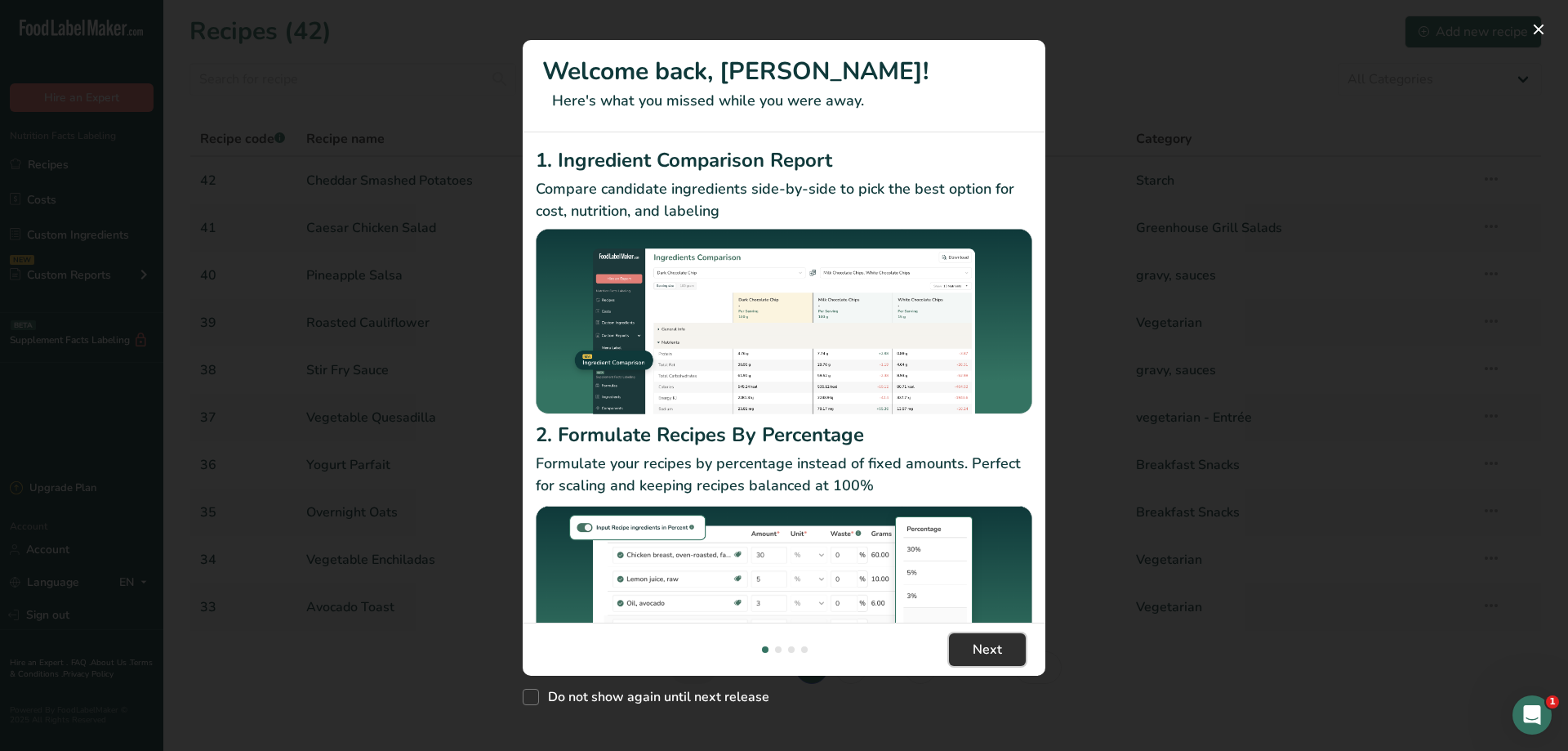
click at [1006, 648] on button "Next" at bounding box center [987, 650] width 77 height 32
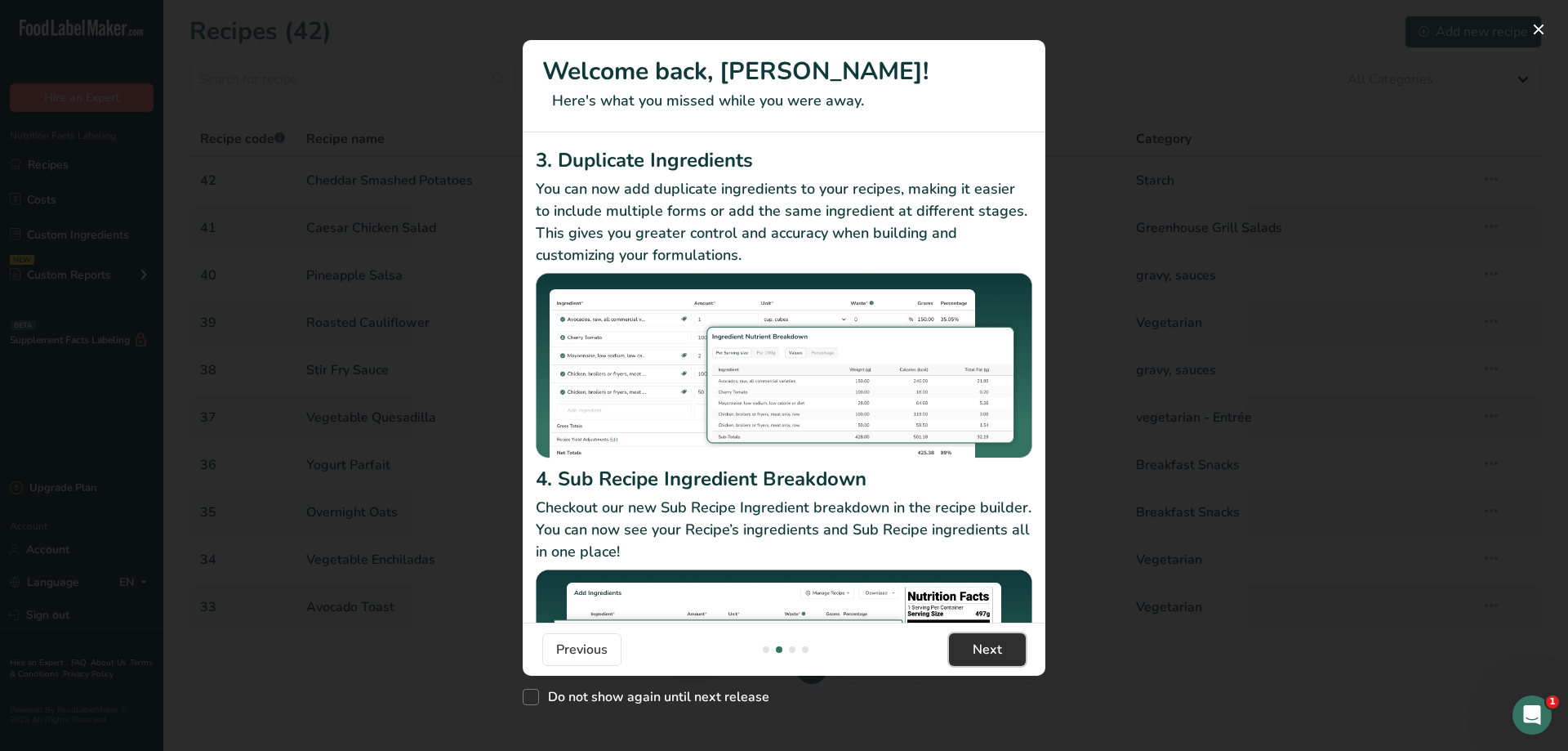
click at [1006, 644] on button "Next" at bounding box center [987, 650] width 77 height 32
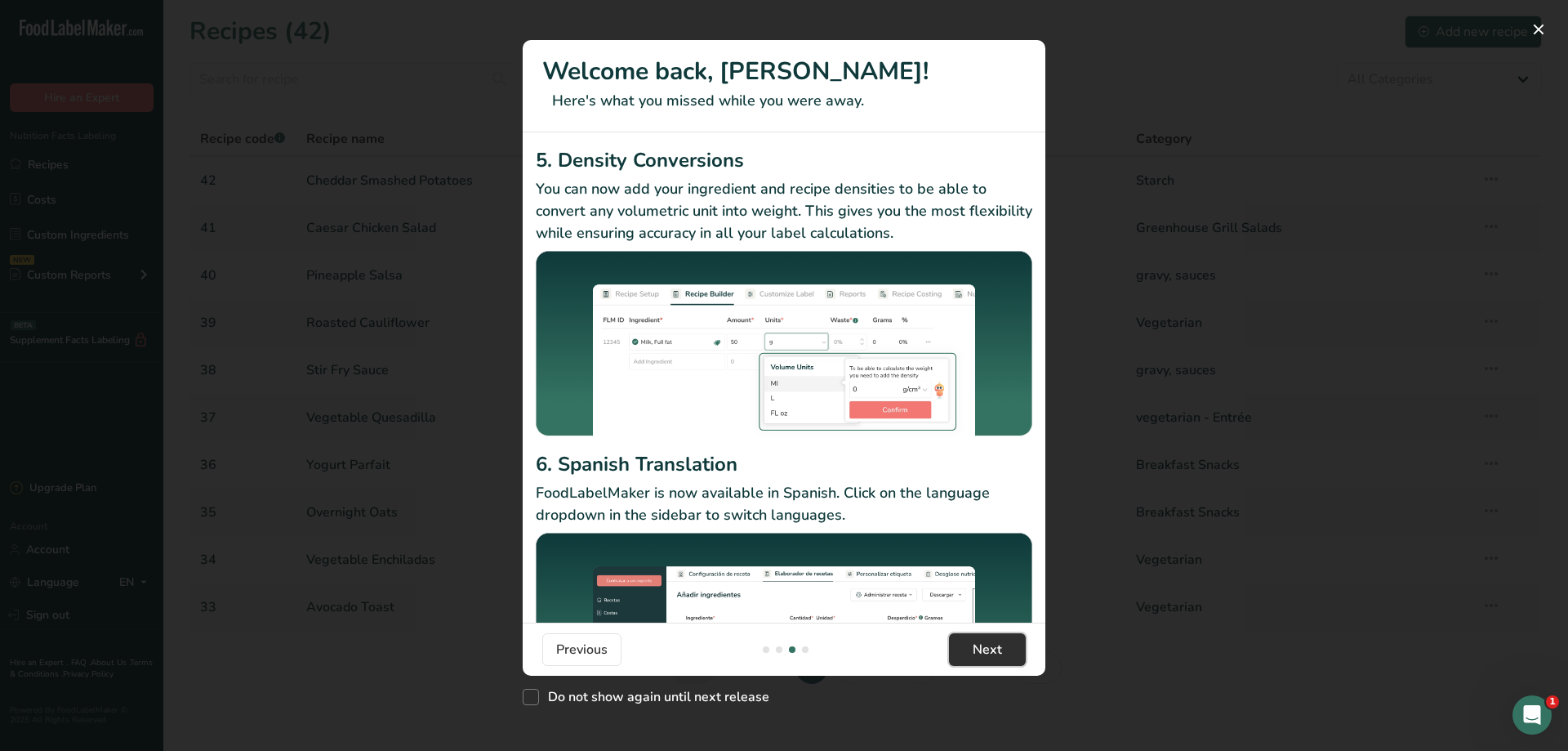
click at [1006, 641] on button "Next" at bounding box center [987, 650] width 77 height 32
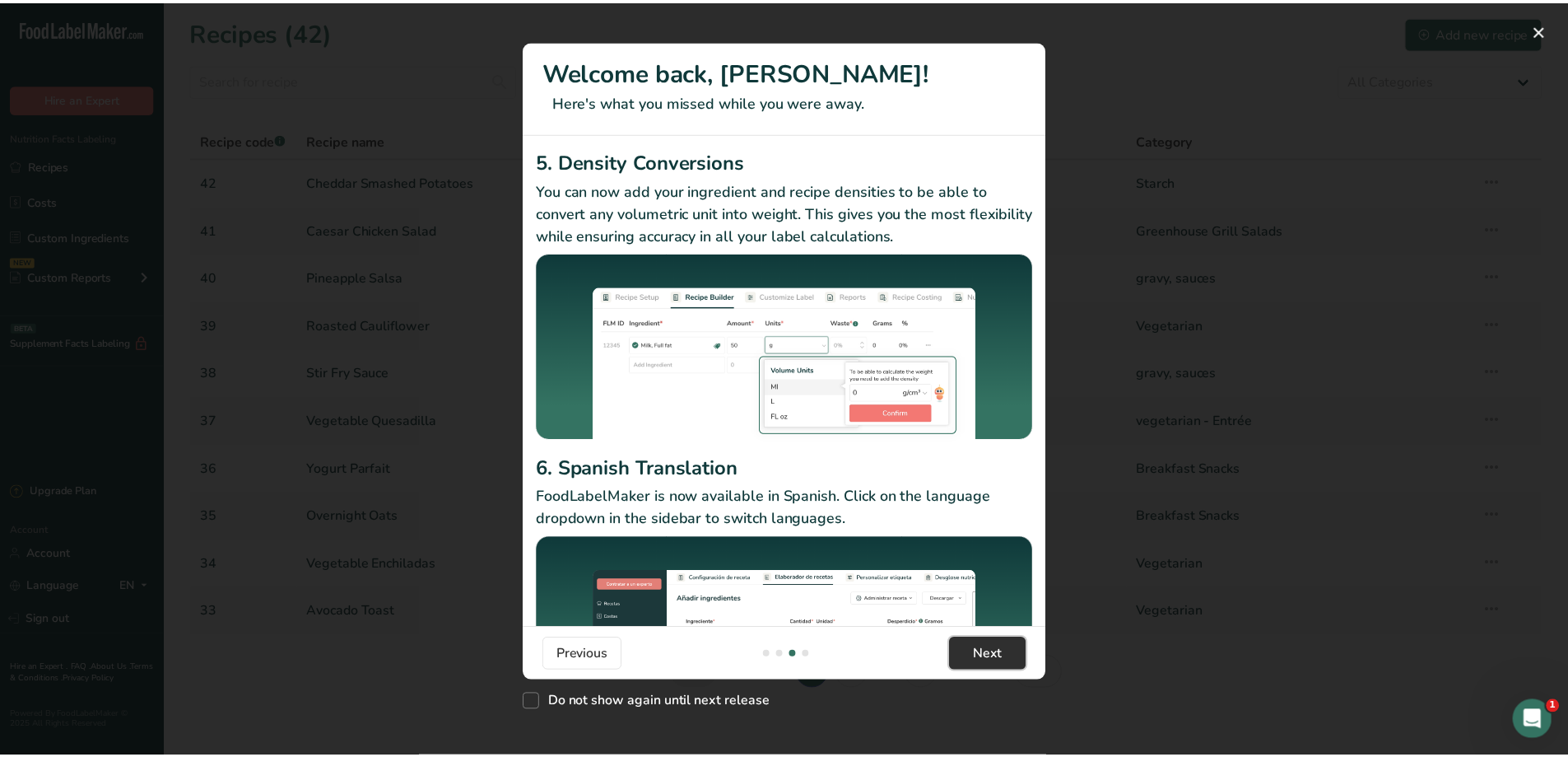
scroll to position [0, 1581]
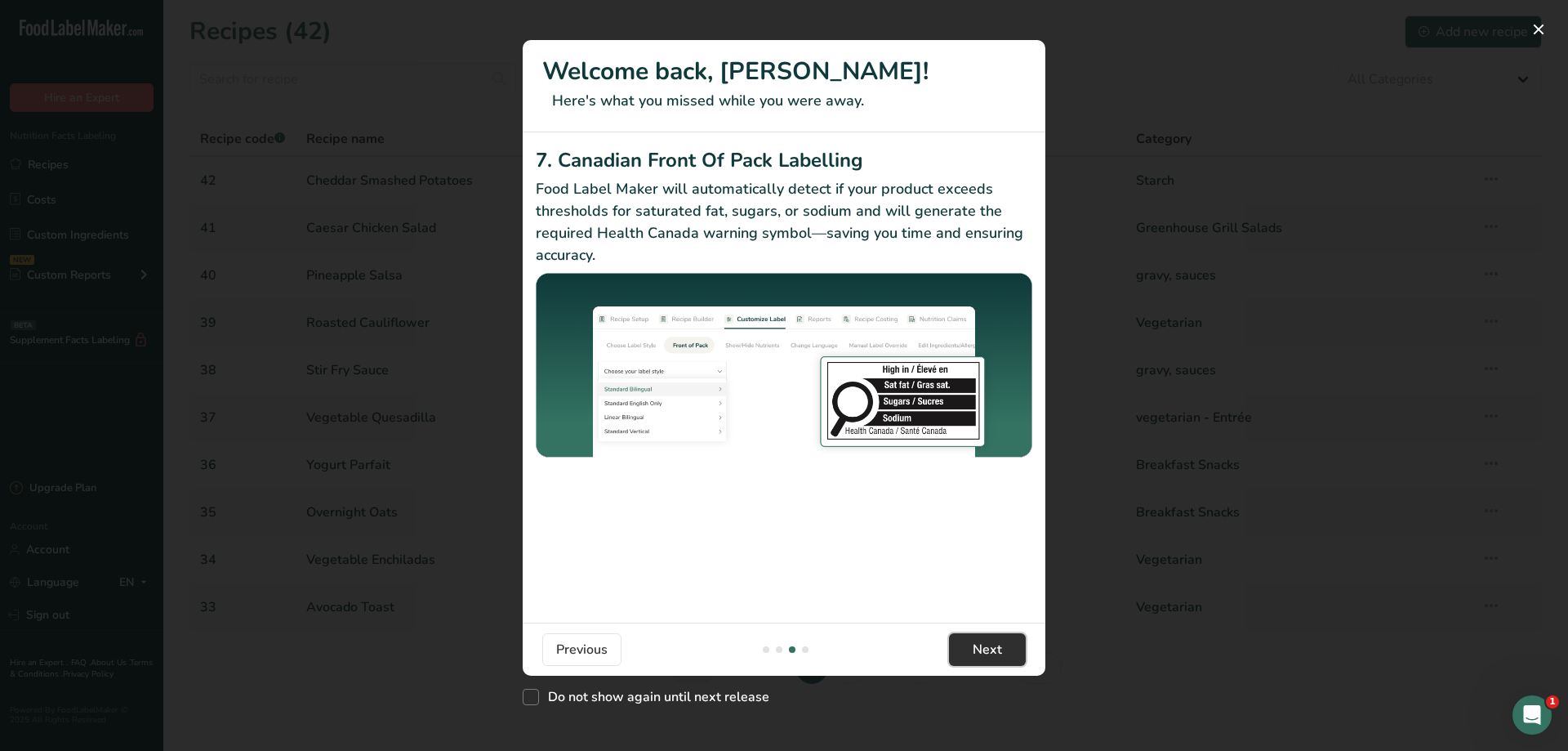
click at [1008, 638] on button "Next" at bounding box center [987, 650] width 77 height 32
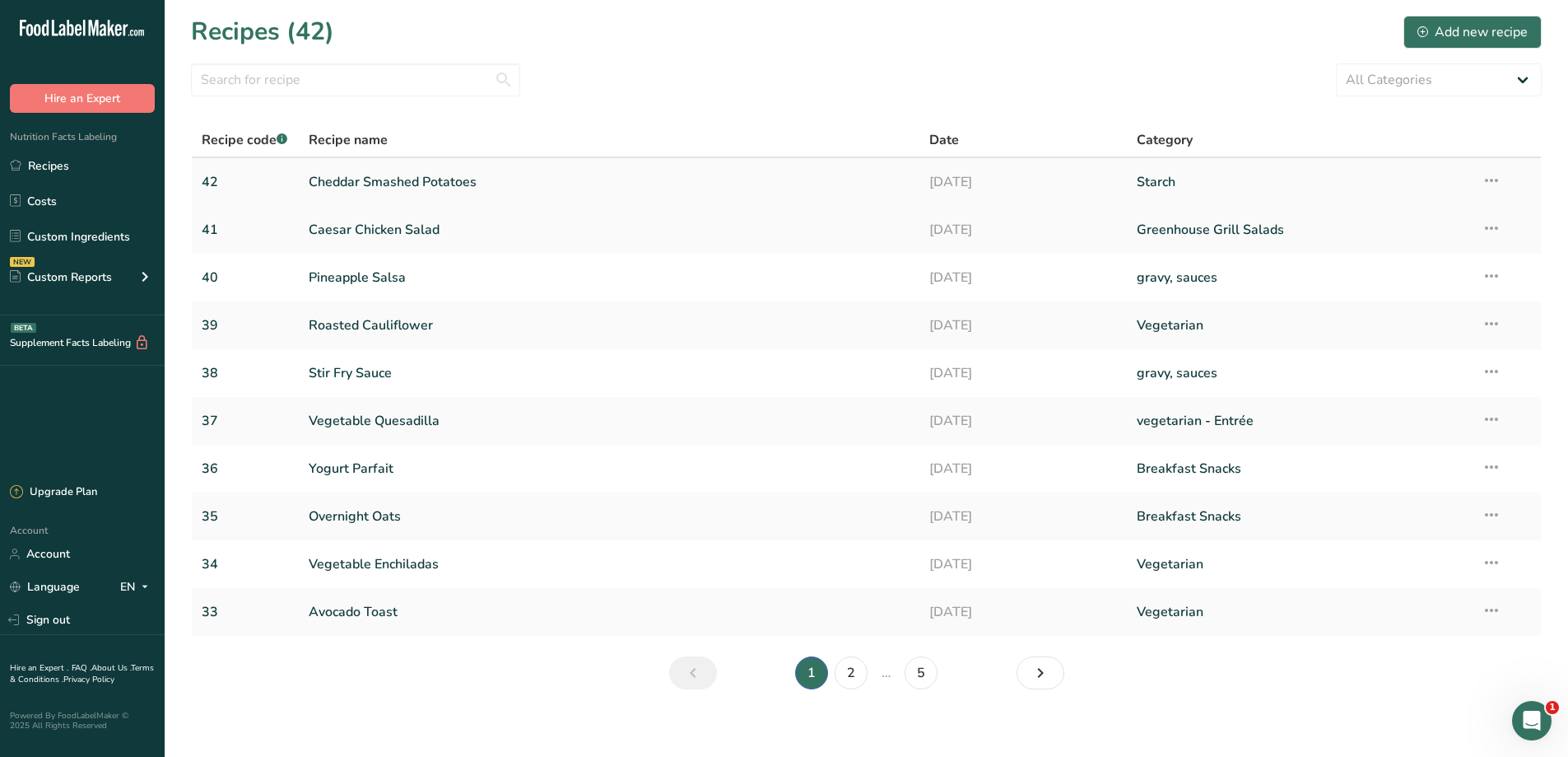
click at [383, 186] on link "Cheddar Smashed Potatoes" at bounding box center [609, 182] width 601 height 34
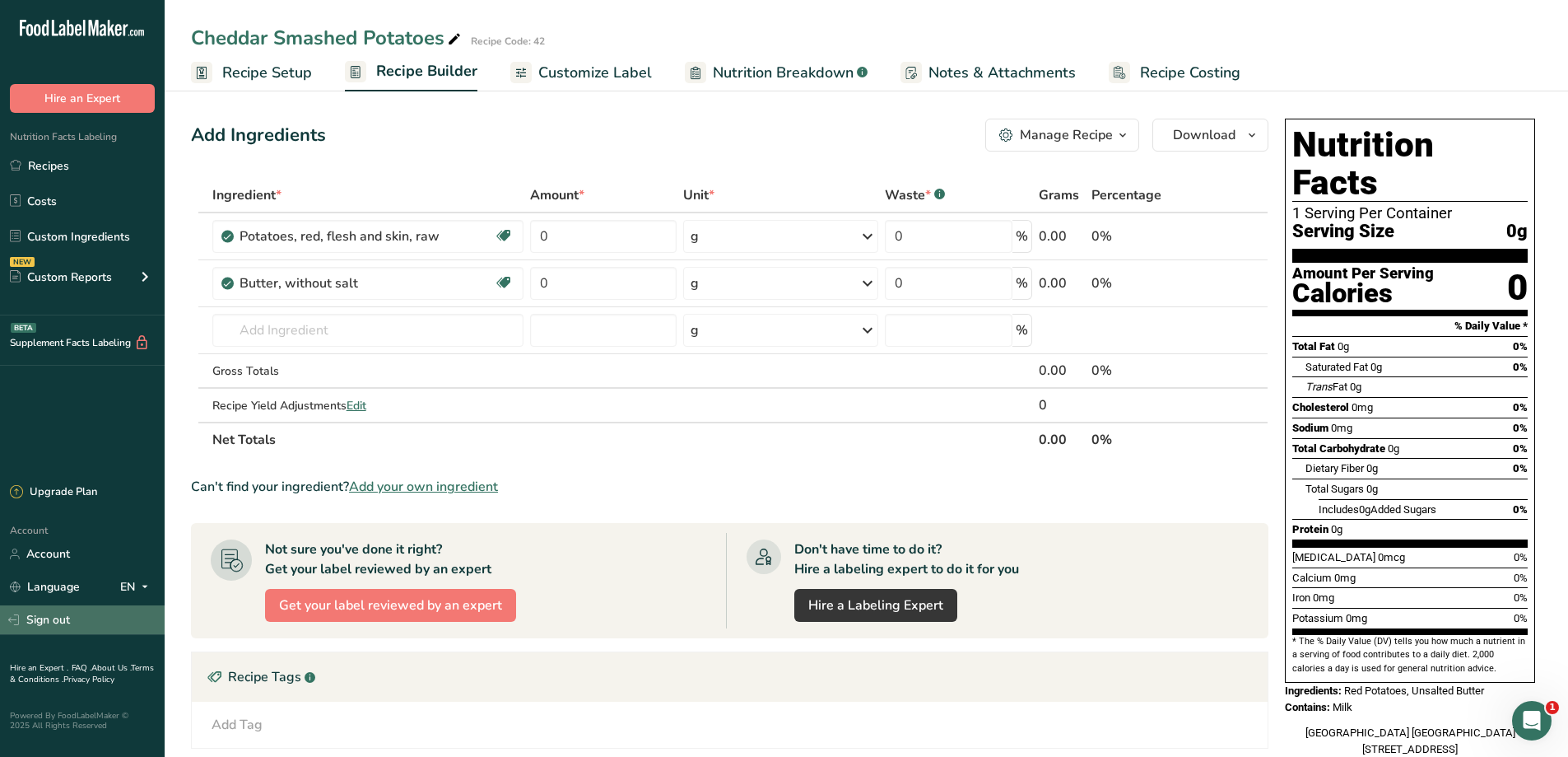
click at [54, 617] on link "Sign out" at bounding box center [82, 620] width 165 height 29
